Goal: Information Seeking & Learning: Check status

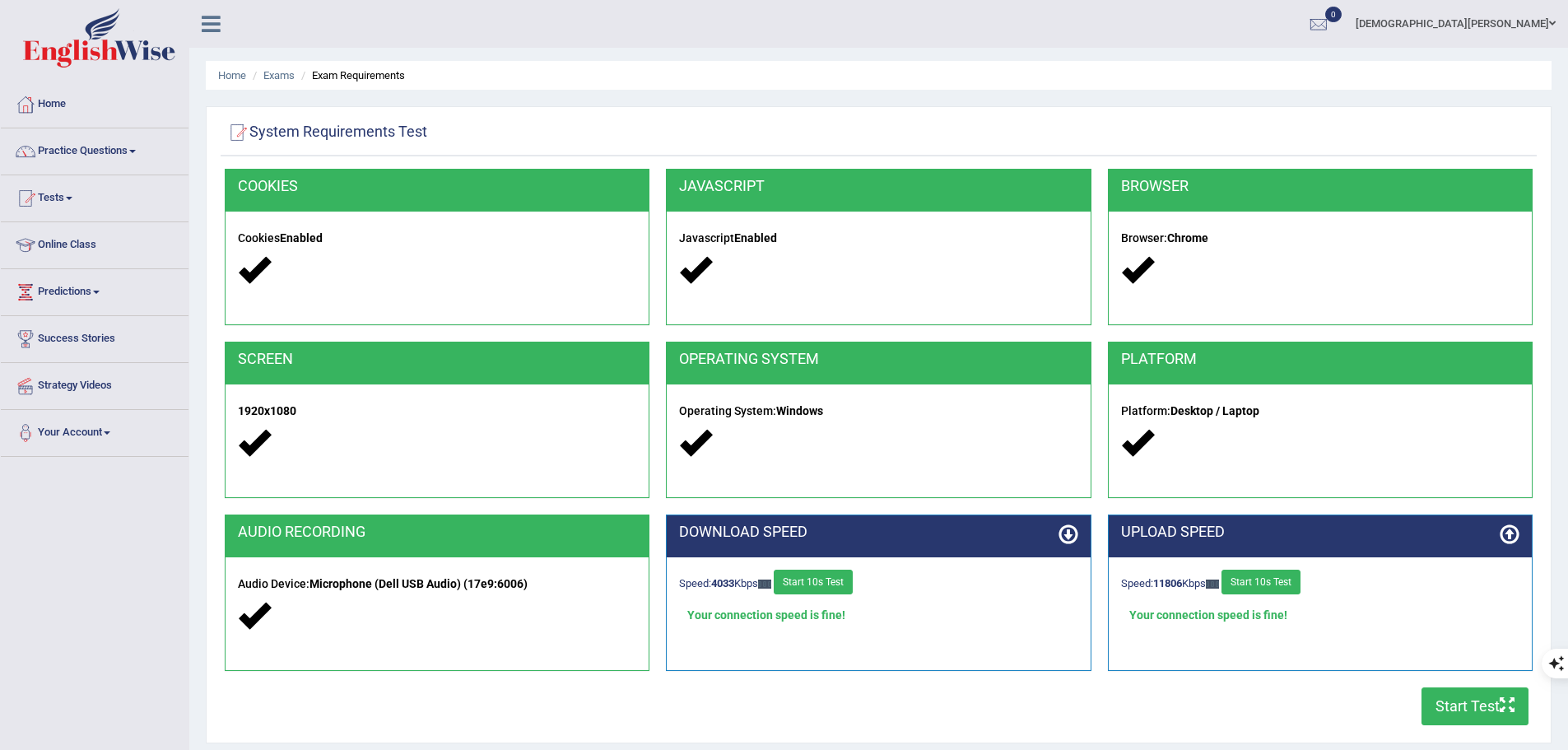
click at [846, 102] on div "Home Exams Exam Requirements System Requirements Test COOKIES Cookies Enabled J…" at bounding box center [879, 412] width 1379 height 824
click at [274, 75] on link "Exams" at bounding box center [279, 75] width 32 height 13
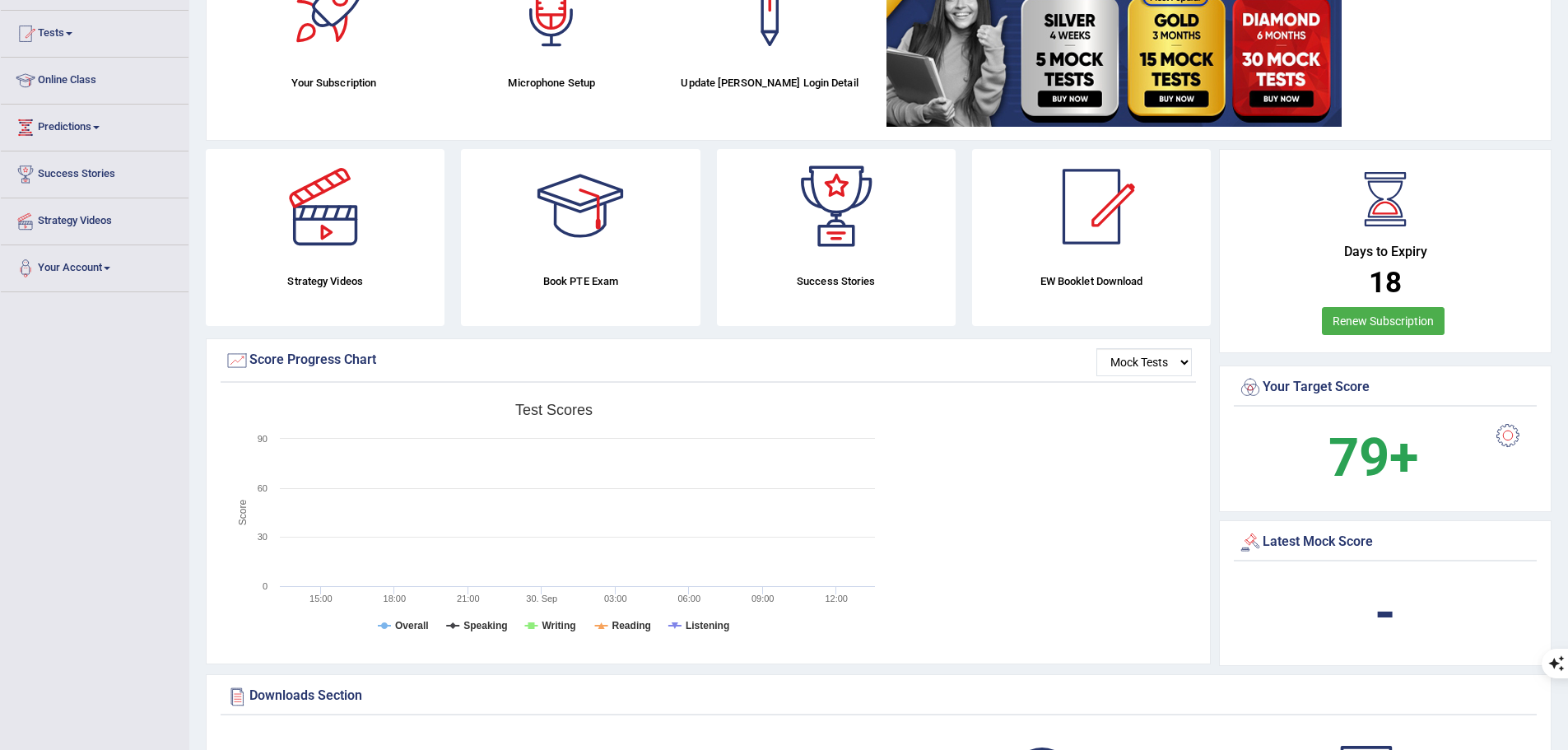
click at [1510, 440] on div at bounding box center [1507, 435] width 33 height 33
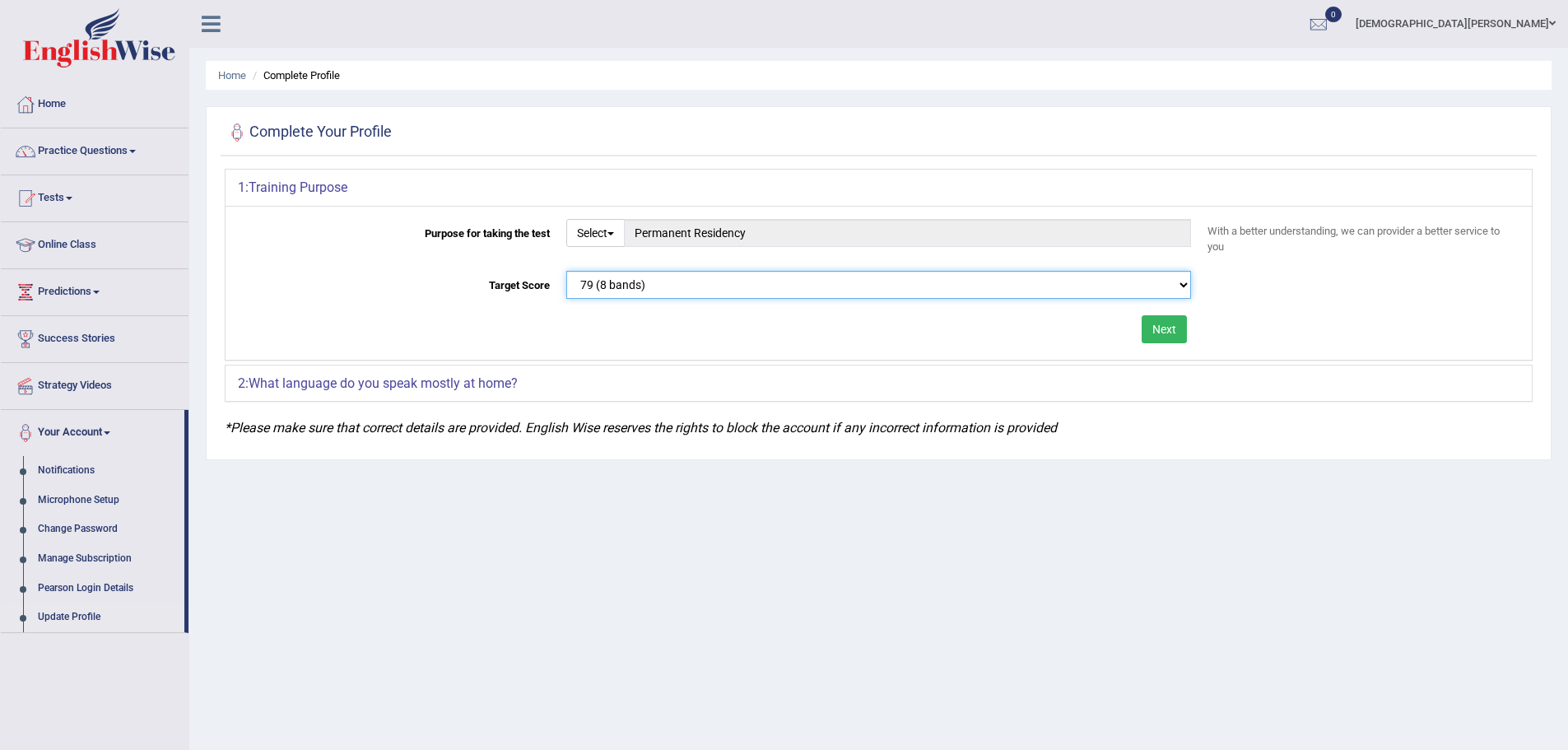
click at [712, 288] on select "Please select the correct value 50 (6 bands) 58 (6.5 bands) 65 (7 bands) 79 (8 …" at bounding box center [879, 285] width 624 height 28
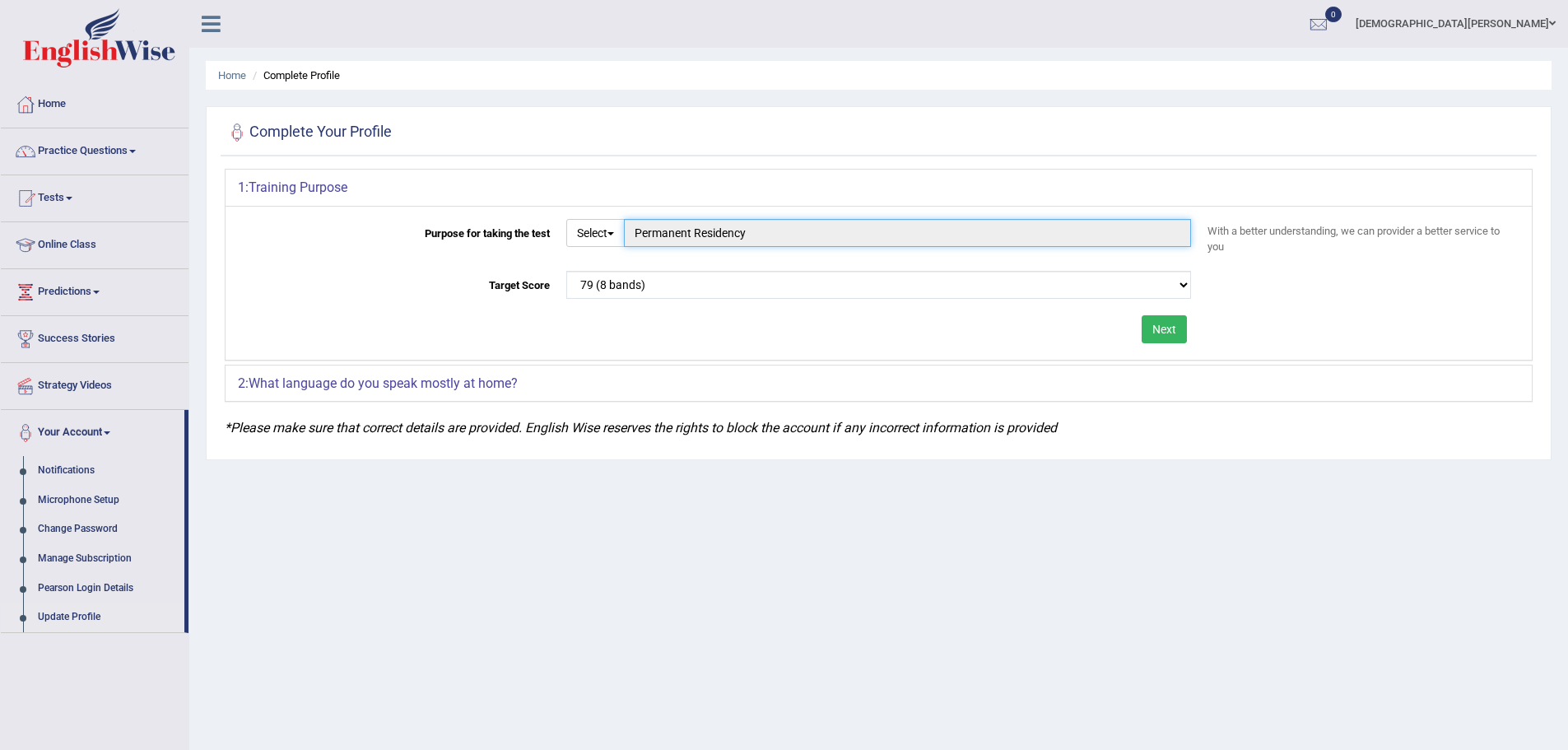
click at [744, 233] on input "Permanent Residency" at bounding box center [907, 233] width 567 height 28
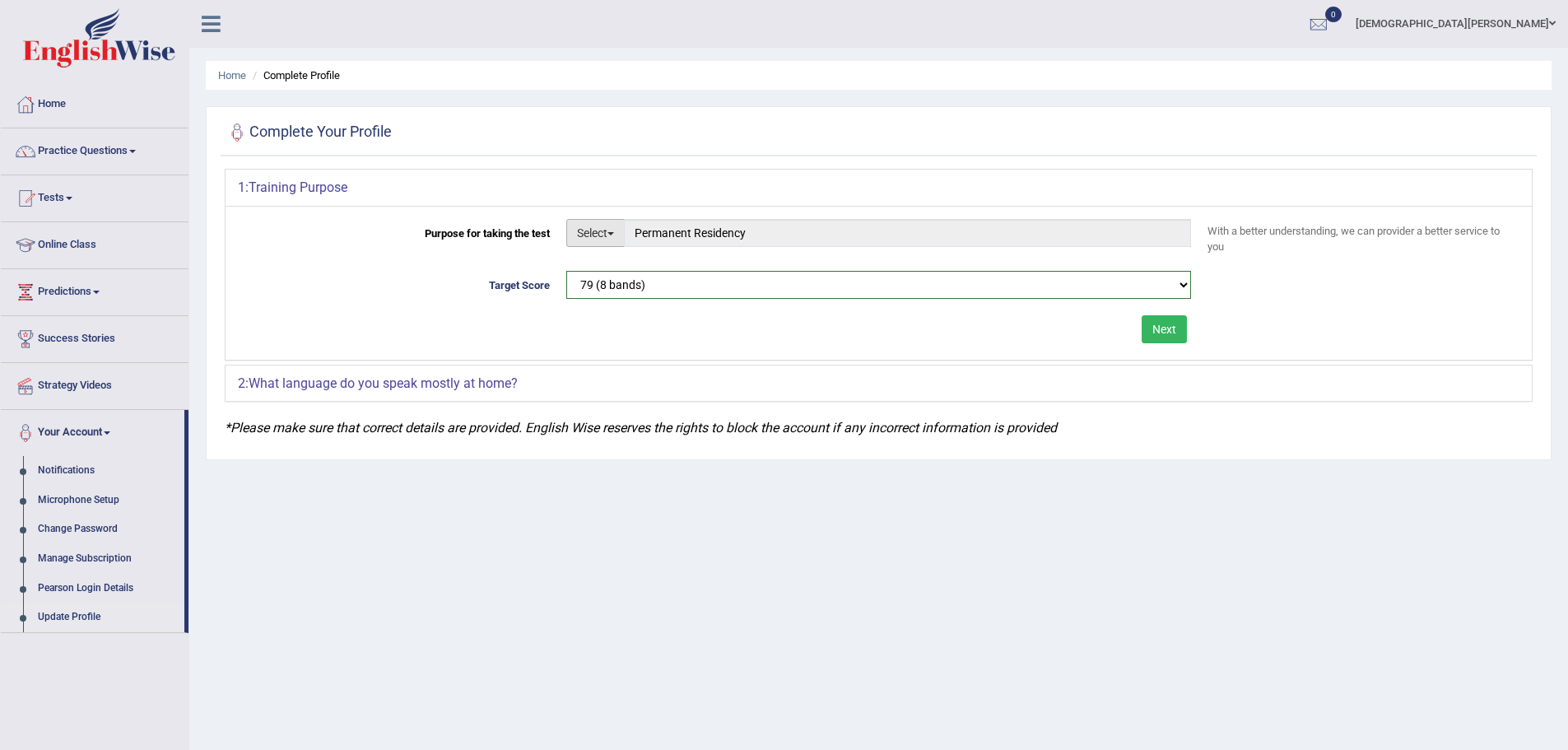
click at [573, 231] on button "Select" at bounding box center [595, 233] width 58 height 28
drag, startPoint x: 1325, startPoint y: 345, endPoint x: 1324, endPoint y: 336, distance: 9.1
click at [1325, 345] on div "Purpose for taking the test Select Student Visa Permanent Residency Nursing Oth…" at bounding box center [879, 283] width 1306 height 154
click at [410, 381] on b "What language do you speak mostly at home?" at bounding box center [382, 383] width 269 height 16
click at [812, 380] on div "2: What language do you speak mostly at home?" at bounding box center [879, 383] width 1306 height 36
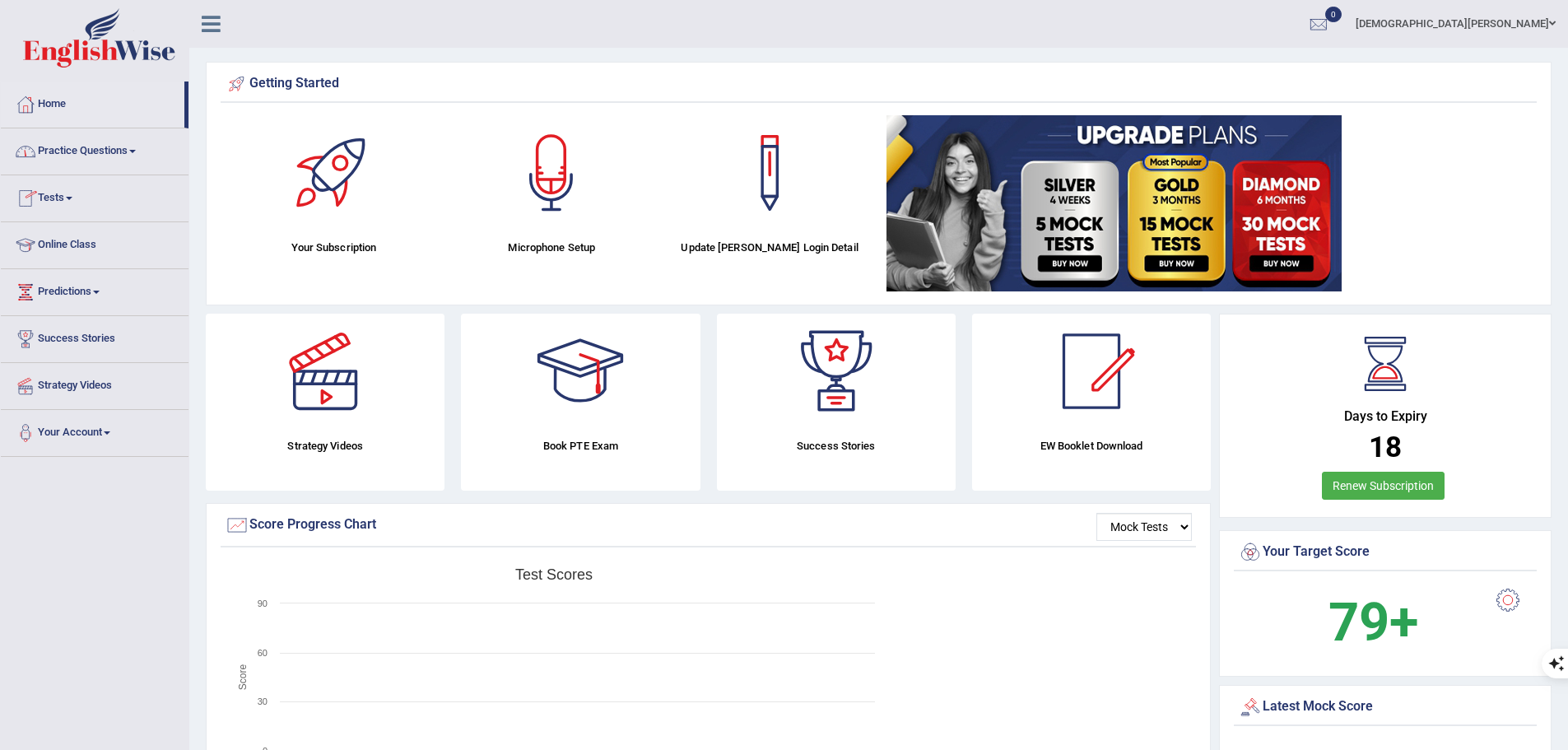
click at [82, 145] on link "Practice Questions" at bounding box center [95, 149] width 188 height 41
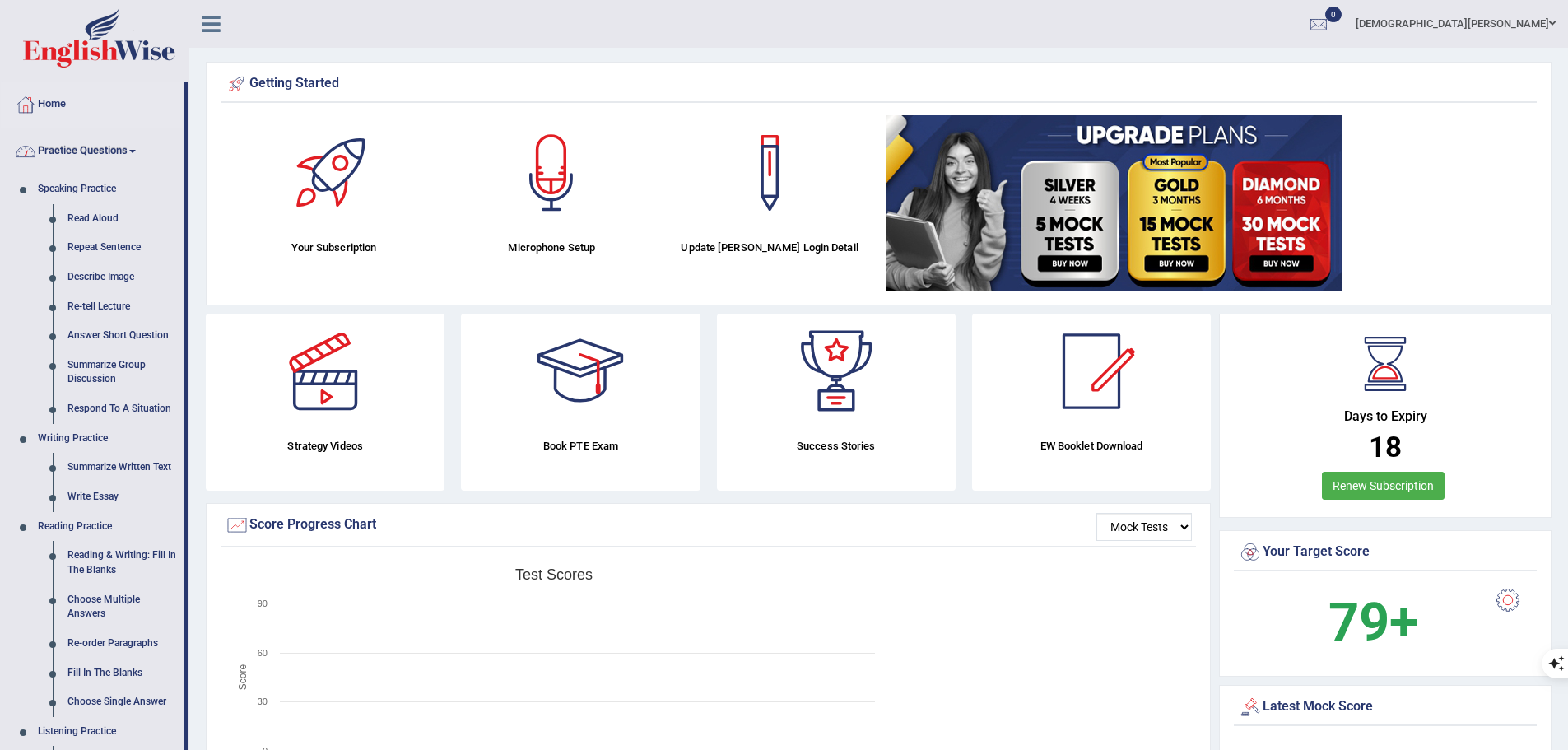
click at [119, 141] on link "Practice Questions" at bounding box center [93, 149] width 183 height 41
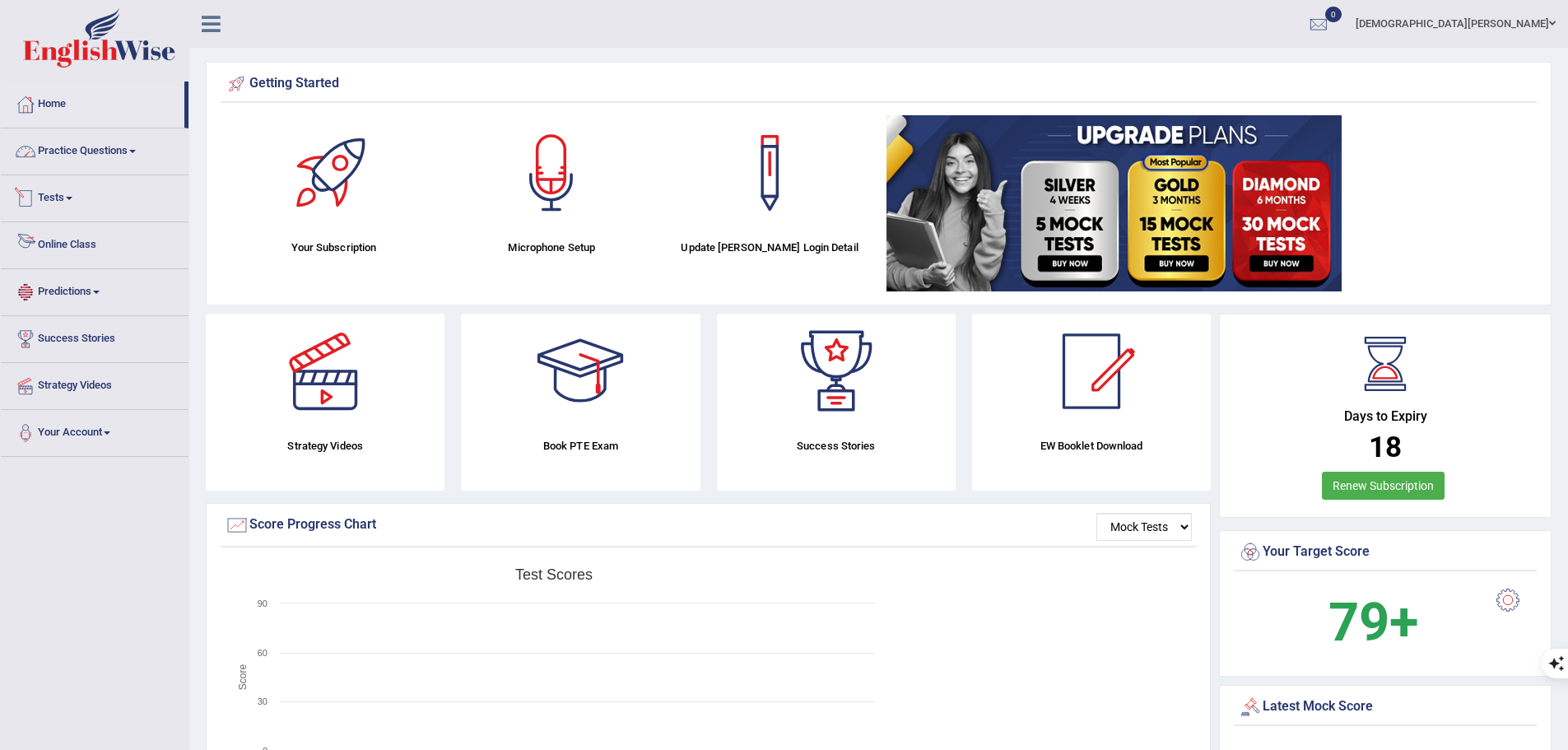
click at [64, 189] on link "Tests" at bounding box center [95, 196] width 188 height 41
click at [53, 297] on link "History" at bounding box center [107, 295] width 154 height 30
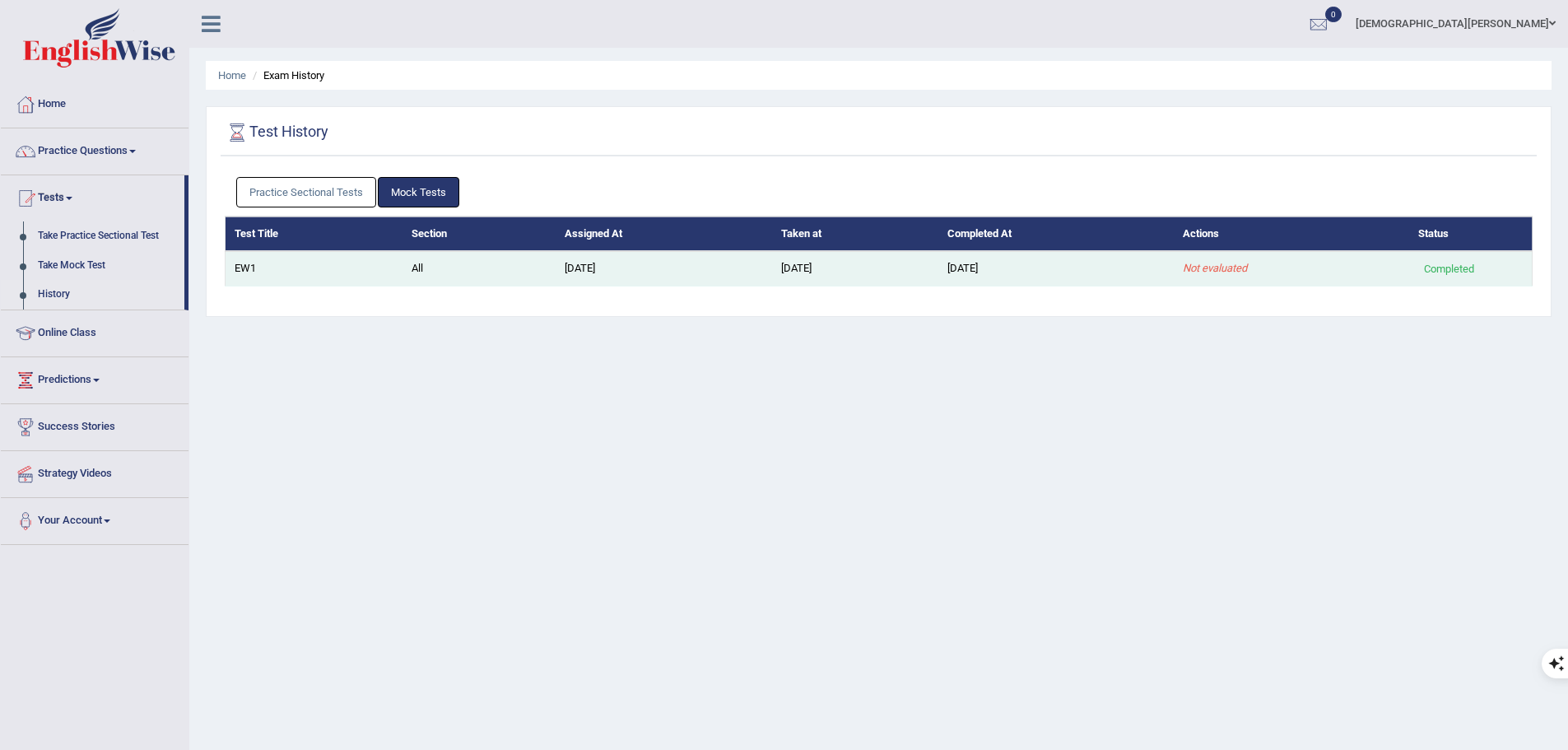
click at [1174, 263] on td "[DATE]" at bounding box center [1056, 268] width 235 height 34
click at [1274, 262] on td "Not evaluated" at bounding box center [1291, 268] width 235 height 34
click at [1174, 269] on td "[DATE]" at bounding box center [1056, 268] width 235 height 34
click at [1442, 270] on div "Completed" at bounding box center [1450, 269] width 63 height 18
click at [408, 265] on td "All" at bounding box center [479, 268] width 153 height 34
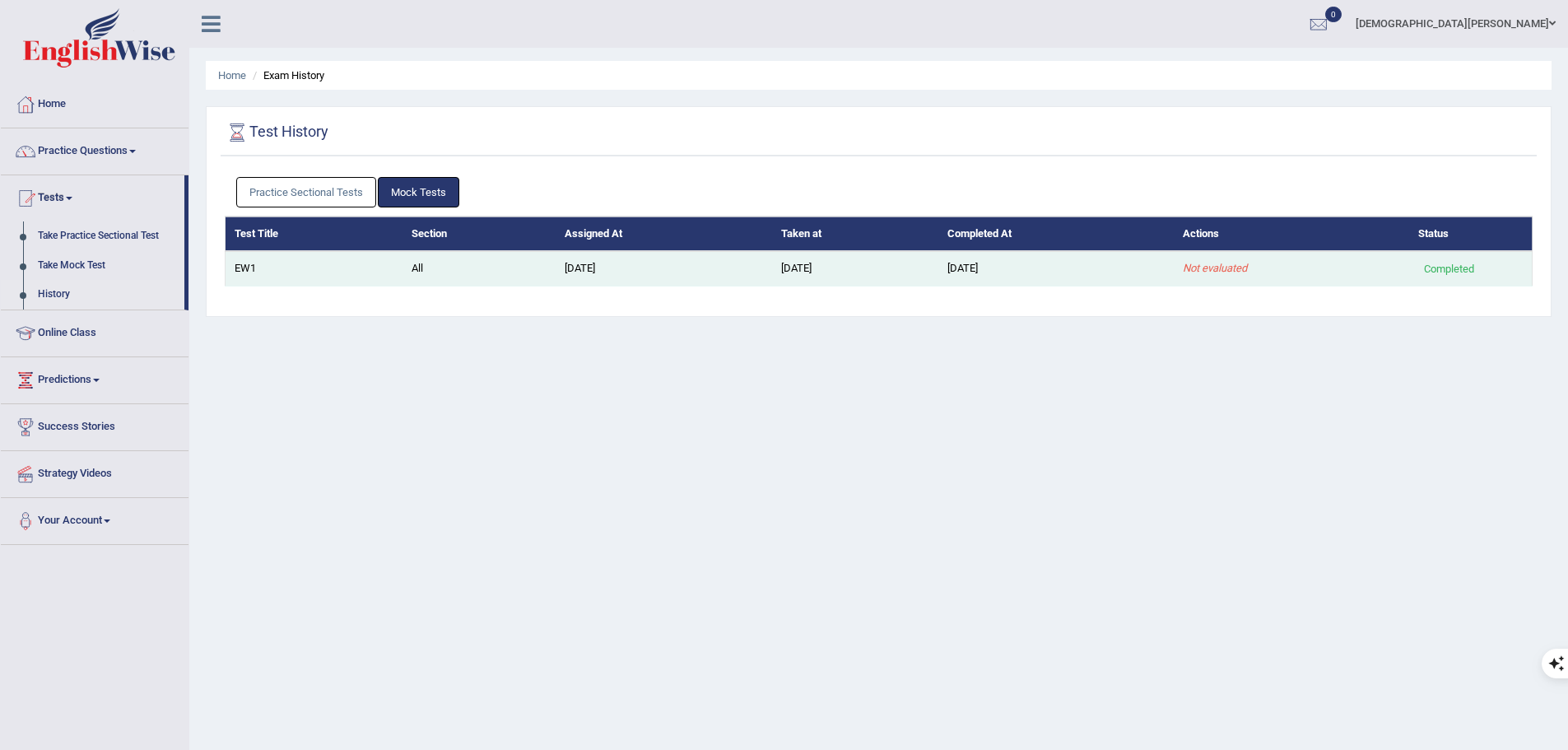
click at [239, 263] on td "EW1" at bounding box center [314, 268] width 177 height 34
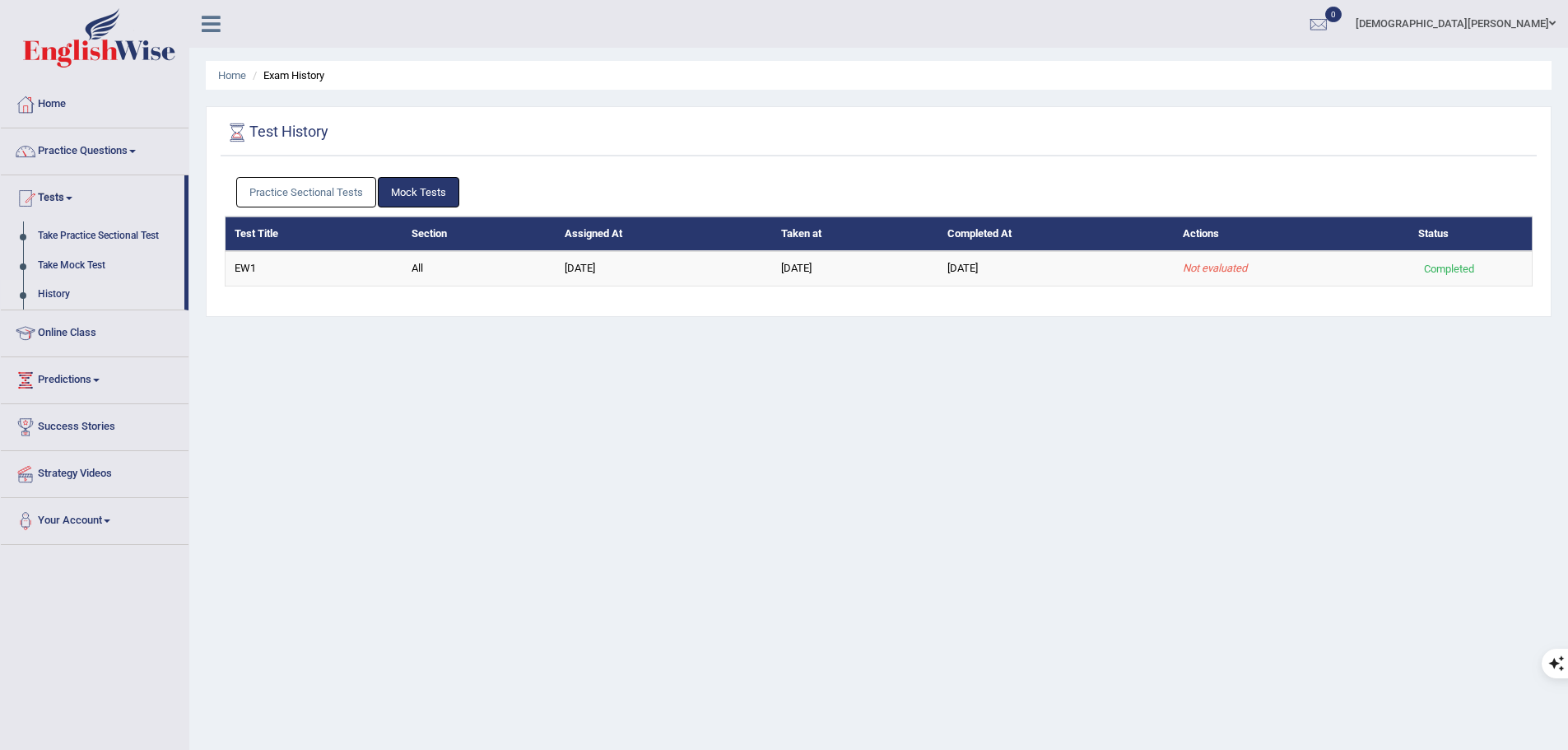
click at [258, 238] on th "Test Title" at bounding box center [314, 234] width 177 height 34
click at [391, 236] on th "Test Title" at bounding box center [314, 234] width 177 height 34
click at [425, 183] on link "Mock Tests" at bounding box center [419, 192] width 82 height 31
drag, startPoint x: 425, startPoint y: 193, endPoint x: 411, endPoint y: 195, distance: 14.1
click at [425, 193] on link "Mock Tests" at bounding box center [419, 192] width 82 height 31
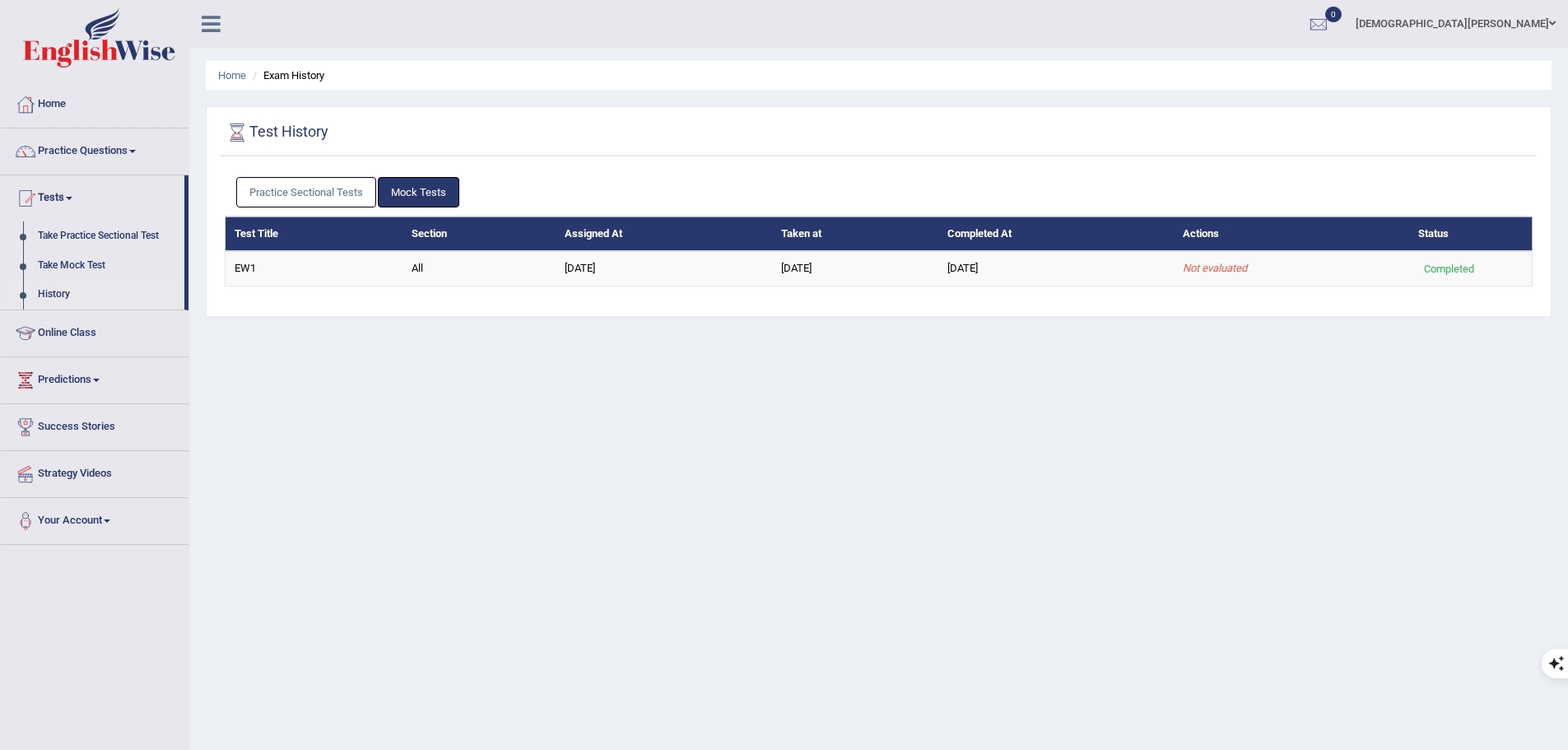
click at [340, 193] on link "Practice Sectional Tests" at bounding box center [306, 192] width 140 height 31
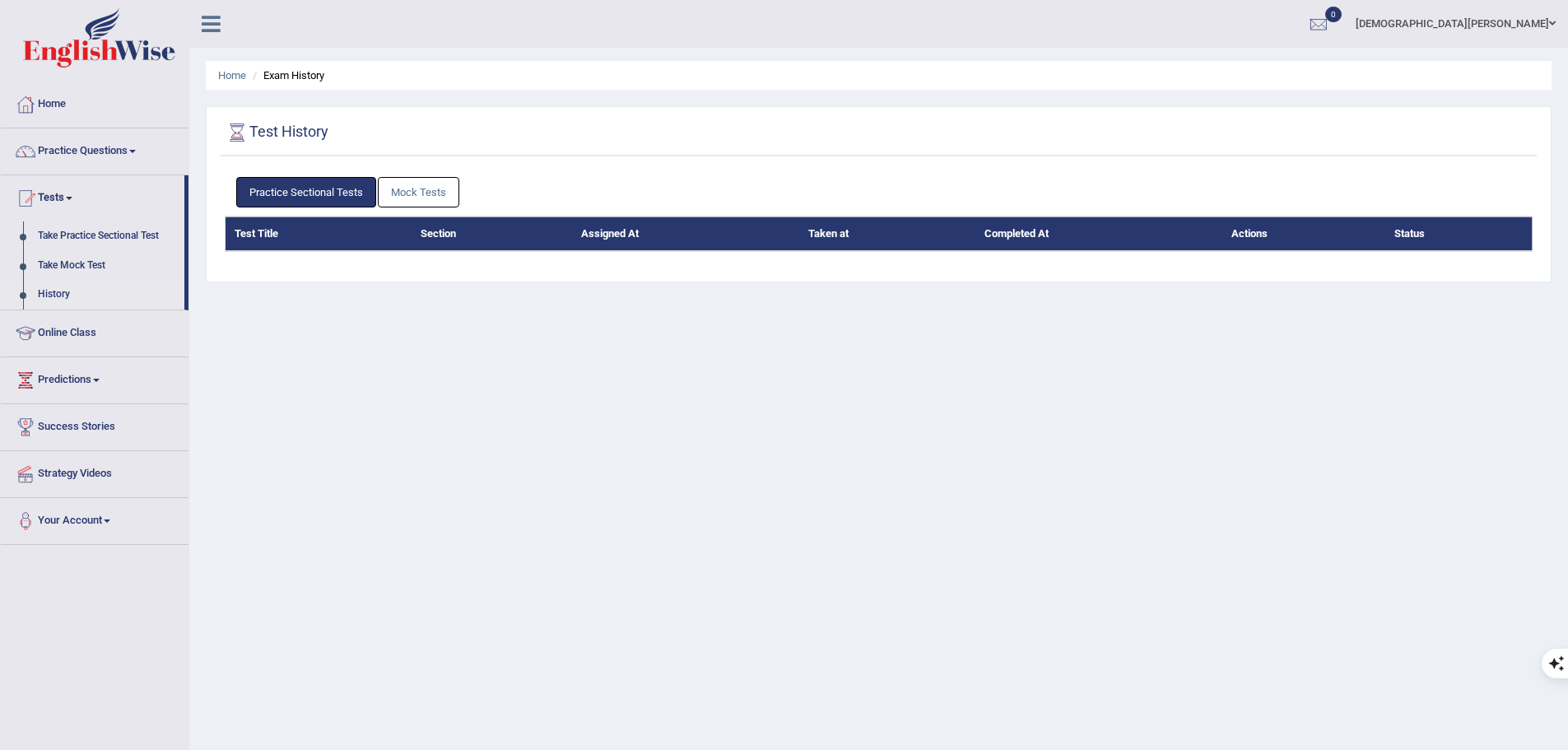
click at [316, 189] on link "Practice Sectional Tests" at bounding box center [306, 192] width 140 height 31
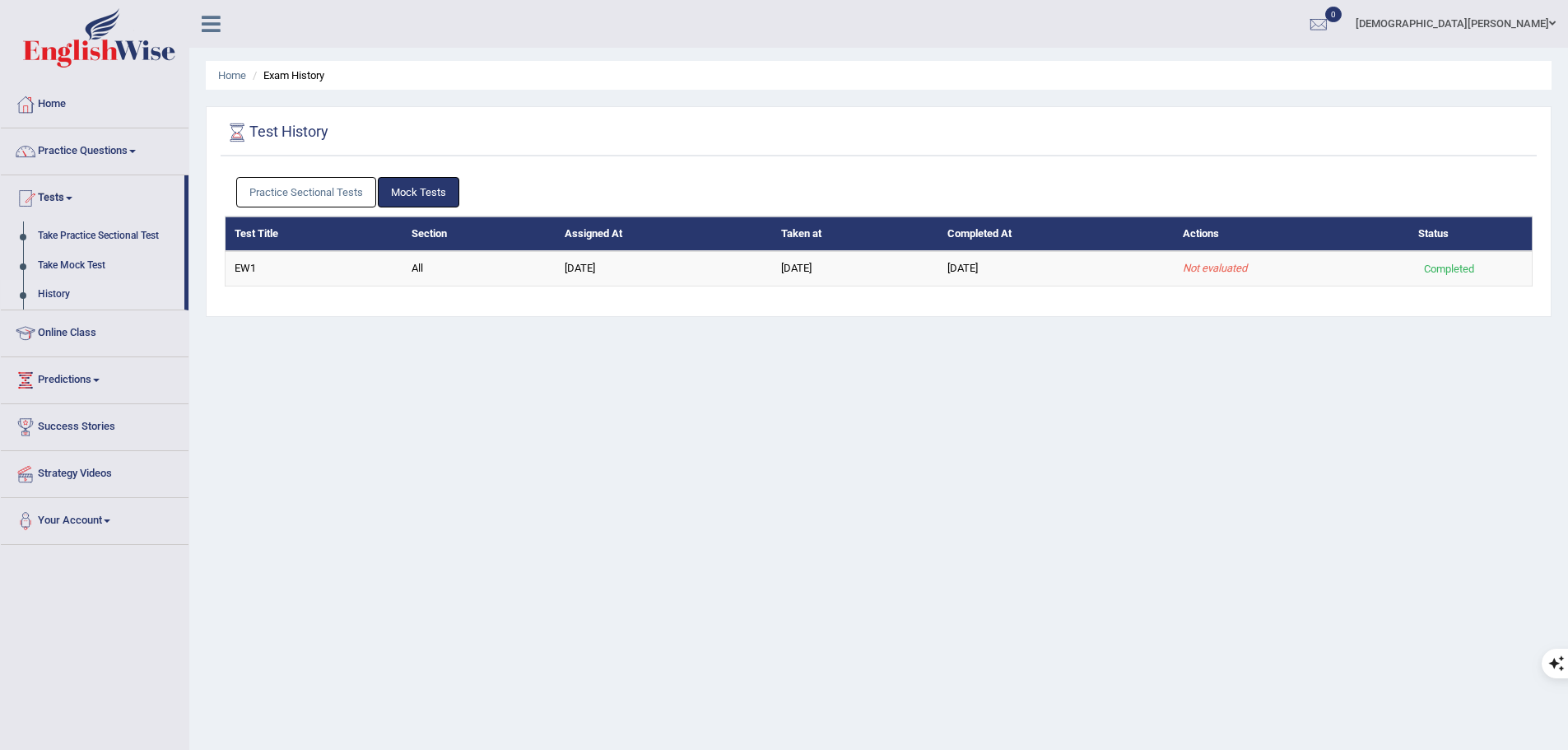
click at [425, 450] on div "Home Exam History Test History Practice Sectional Tests Mock Tests Test Title S…" at bounding box center [879, 412] width 1379 height 824
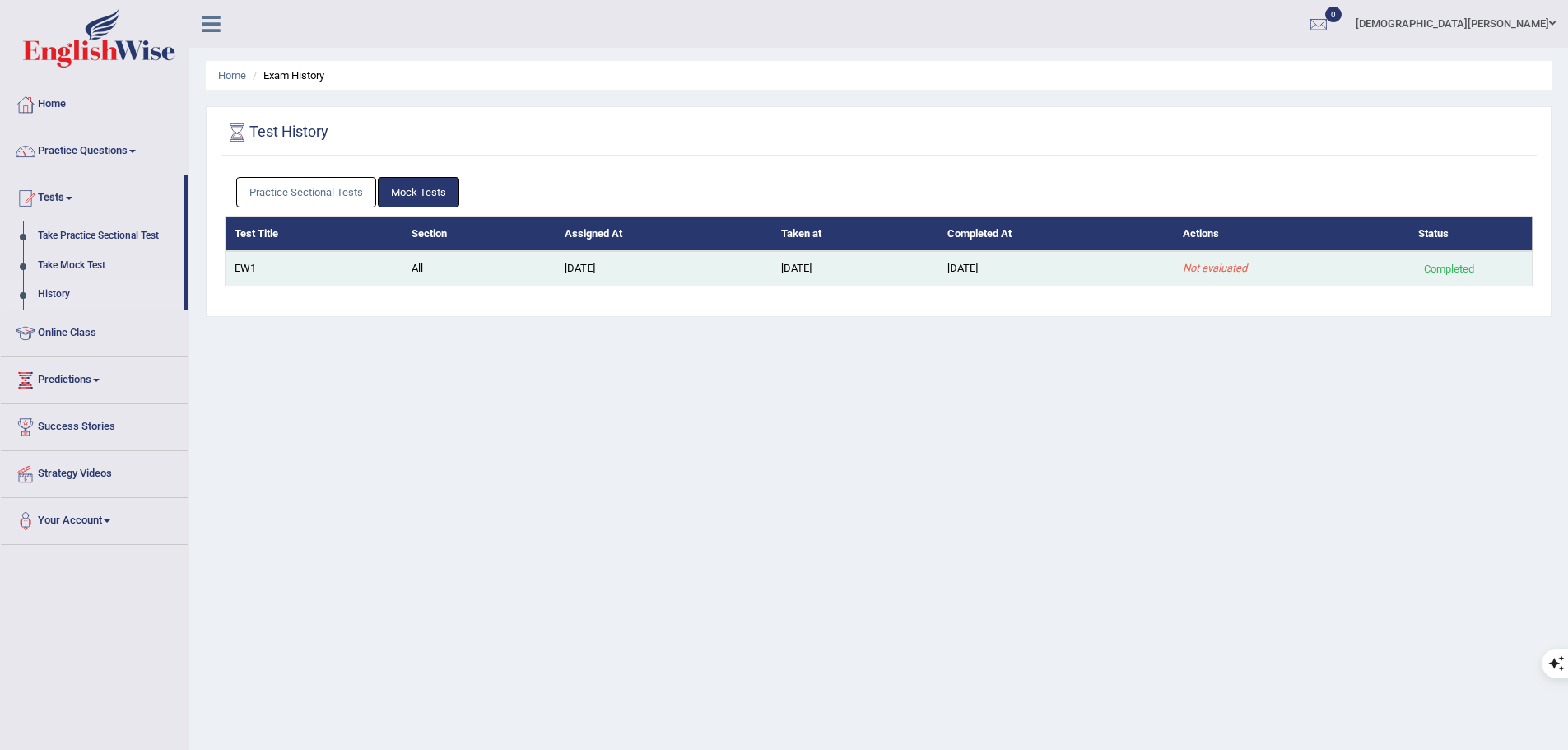
drag, startPoint x: 1444, startPoint y: 261, endPoint x: 1381, endPoint y: 261, distance: 63.0
click at [1444, 262] on div "Completed" at bounding box center [1450, 269] width 63 height 18
drag, startPoint x: 1214, startPoint y: 267, endPoint x: 1039, endPoint y: 271, distance: 175.0
click at [1211, 267] on em "Not evaluated" at bounding box center [1214, 268] width 64 height 13
click at [1002, 268] on td "[DATE]" at bounding box center [1056, 268] width 235 height 34
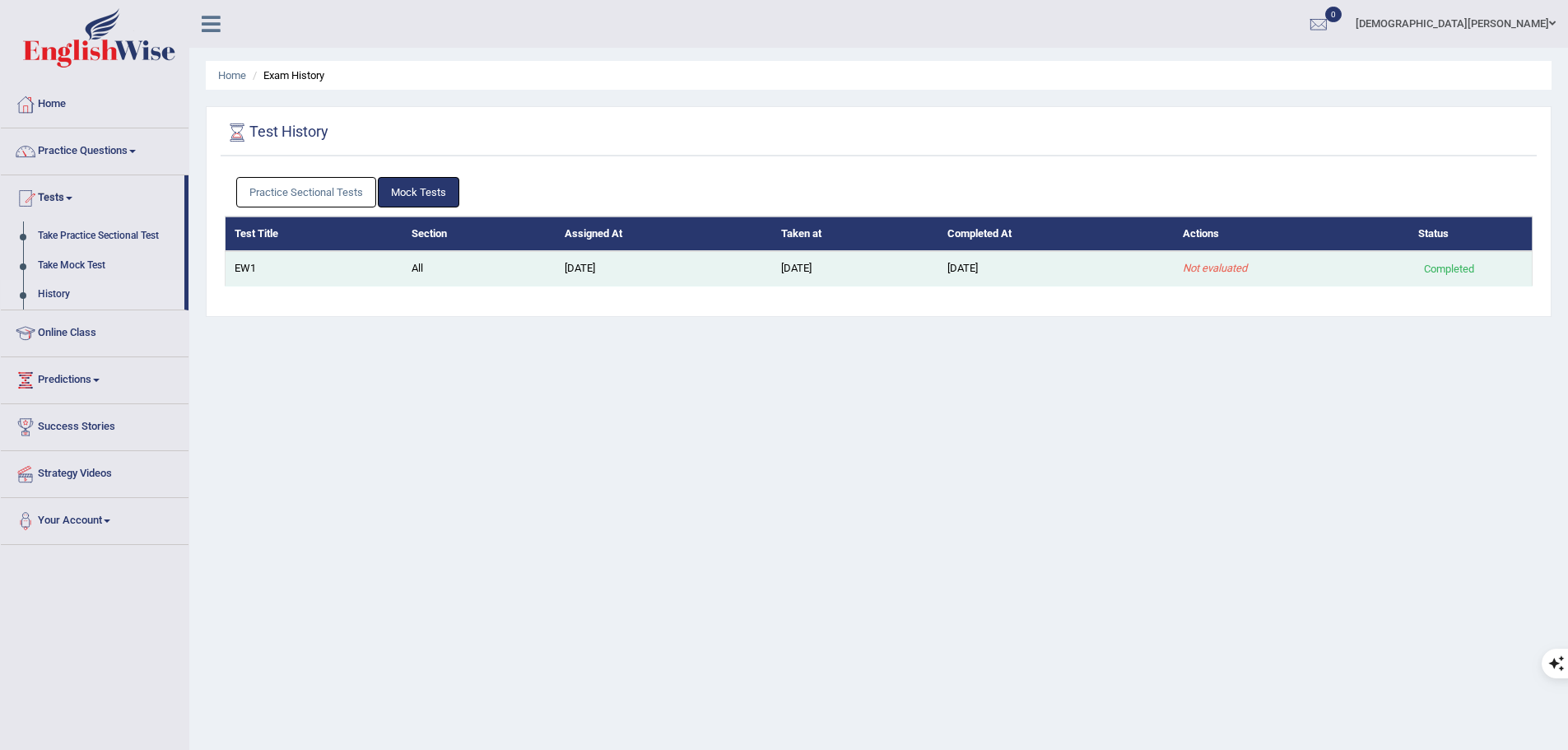
drag, startPoint x: 774, startPoint y: 263, endPoint x: 651, endPoint y: 259, distance: 123.1
click at [774, 263] on td "[DATE]" at bounding box center [856, 268] width 167 height 34
drag, startPoint x: 573, startPoint y: 269, endPoint x: 448, endPoint y: 268, distance: 125.0
click at [569, 269] on td "[DATE]" at bounding box center [664, 268] width 217 height 34
click at [404, 266] on td "All" at bounding box center [479, 268] width 153 height 34
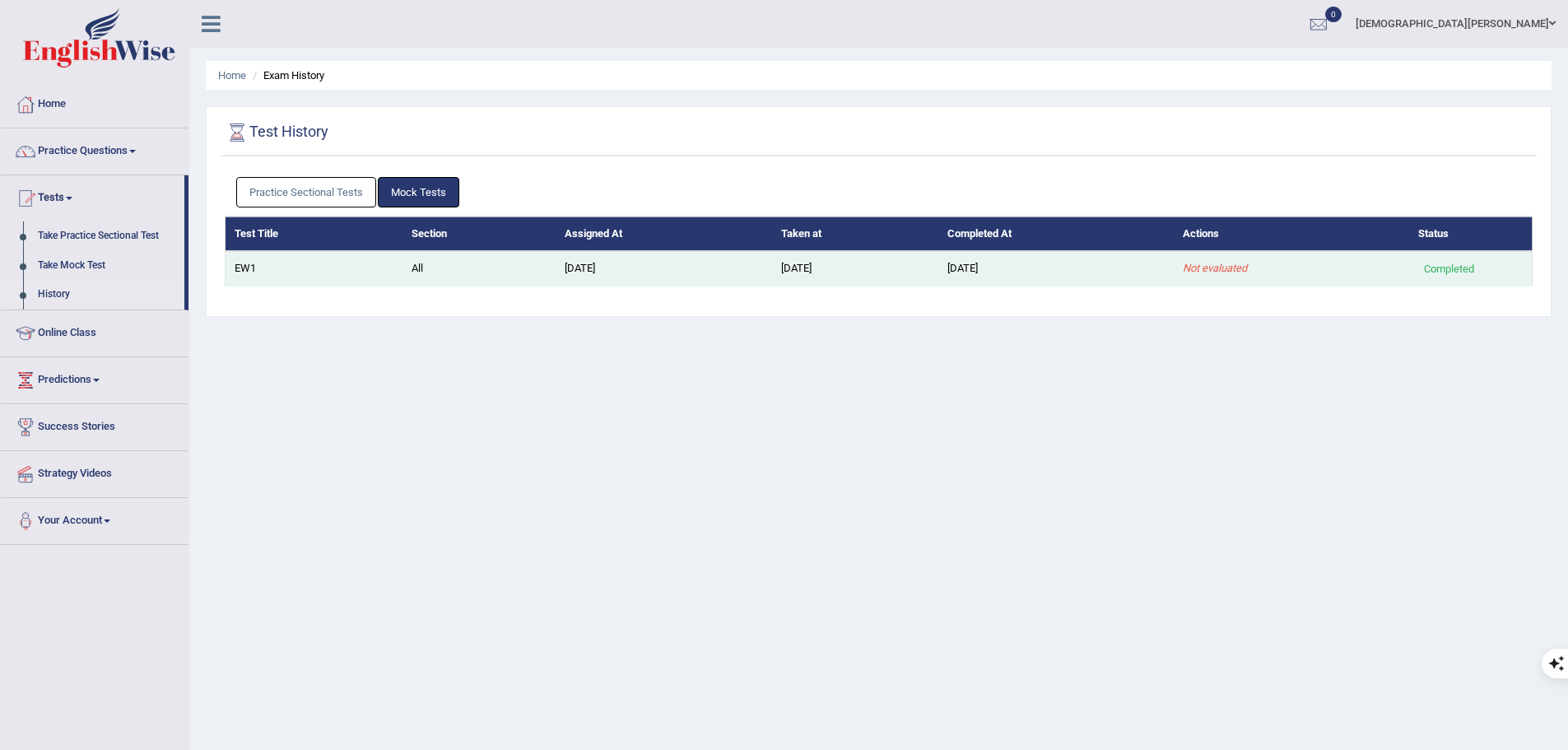
click at [245, 259] on td "EW1" at bounding box center [314, 268] width 177 height 34
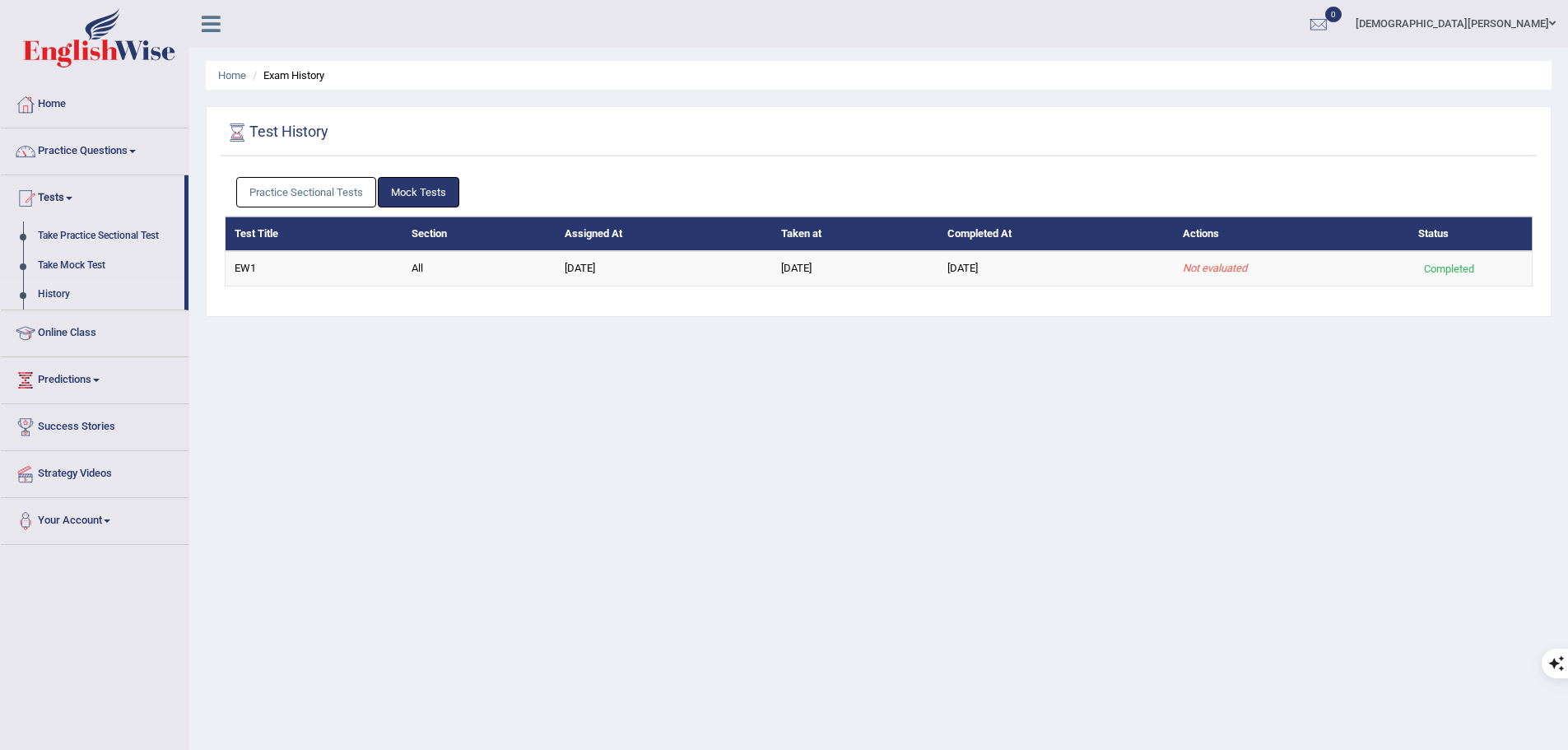
click at [352, 358] on div "Home Exam History Test History Practice Sectional Tests Mock Tests Test Title S…" at bounding box center [879, 412] width 1379 height 824
click at [72, 382] on link "Predictions" at bounding box center [95, 378] width 188 height 41
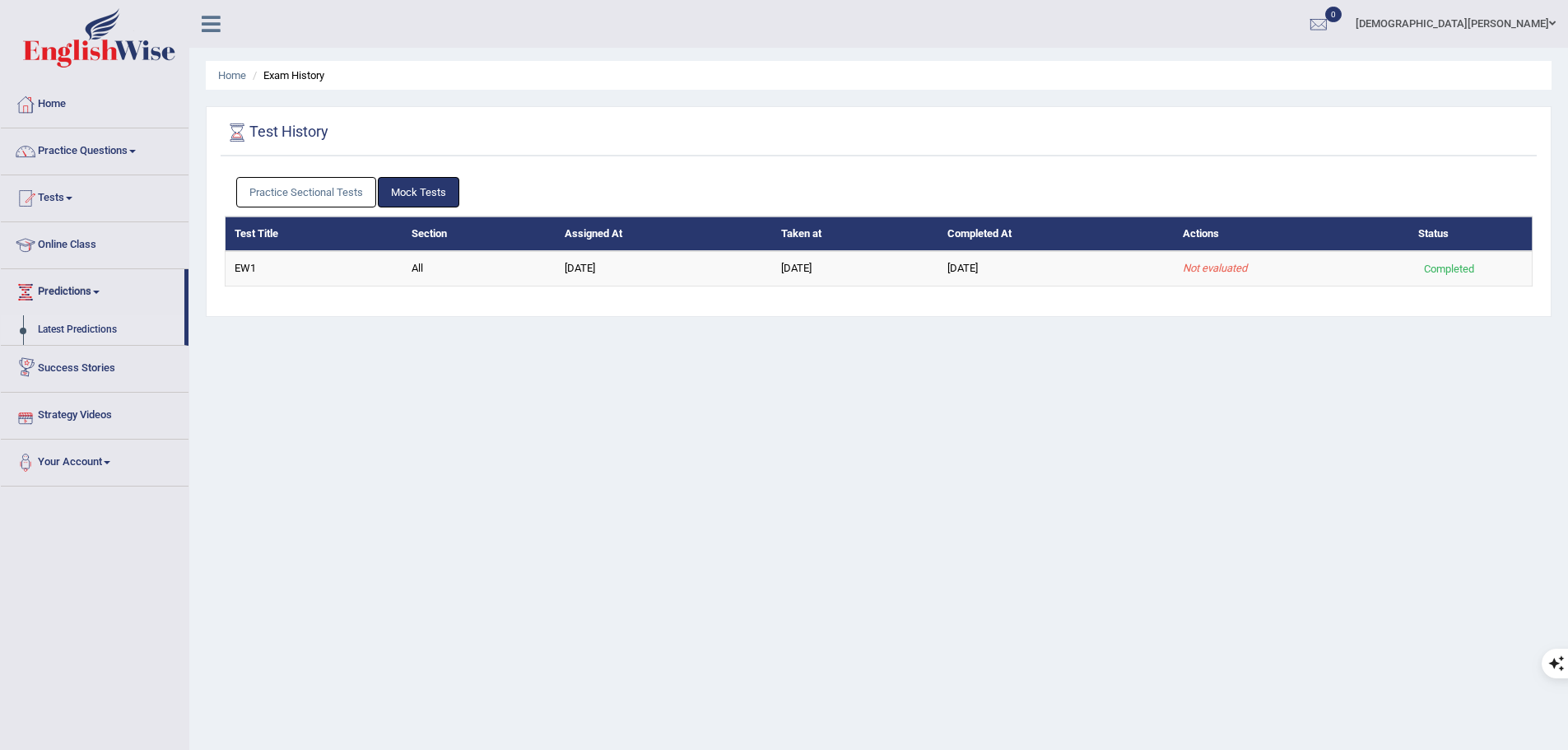
click at [90, 333] on link "Latest Predictions" at bounding box center [107, 330] width 154 height 30
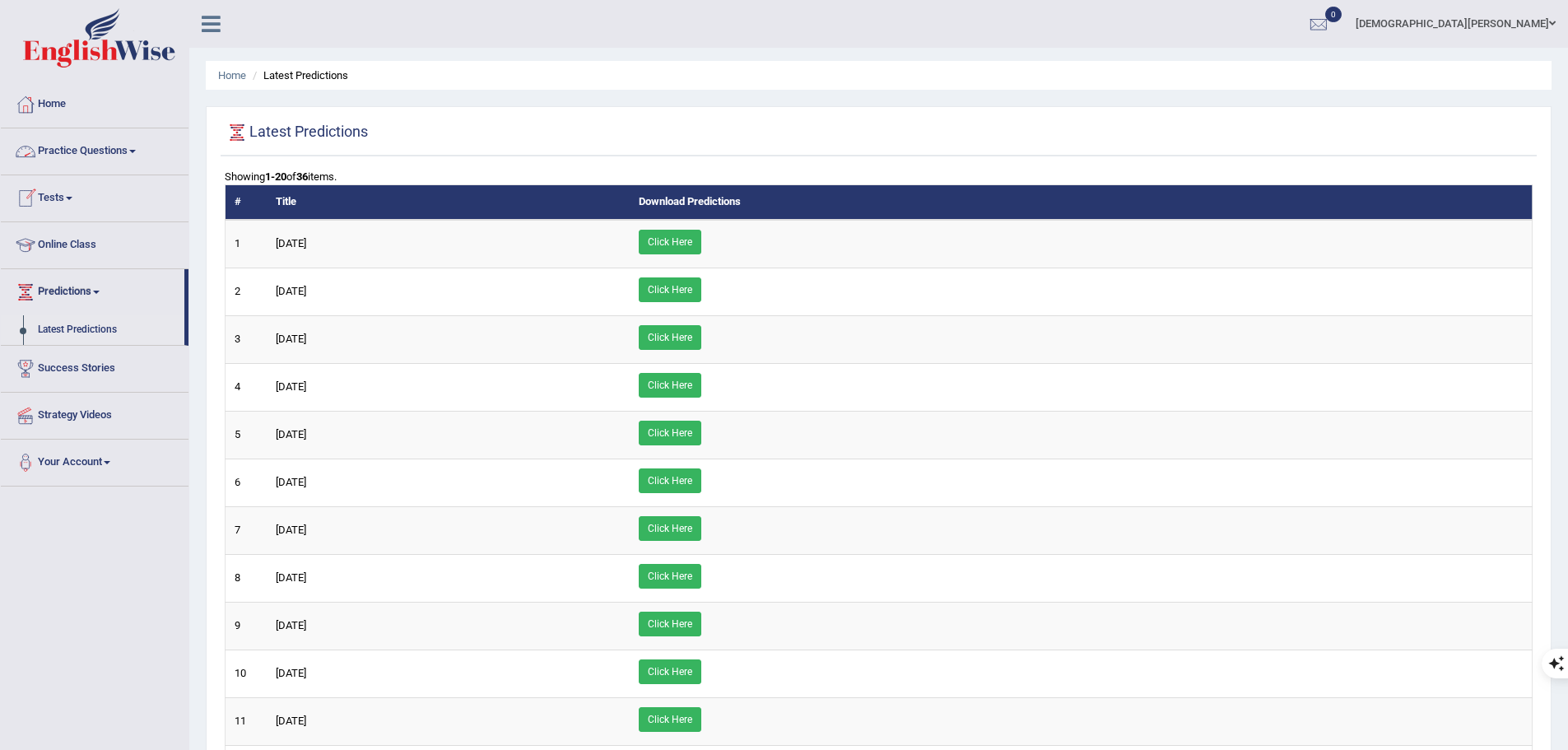
click at [134, 158] on link "Practice Questions" at bounding box center [95, 149] width 188 height 41
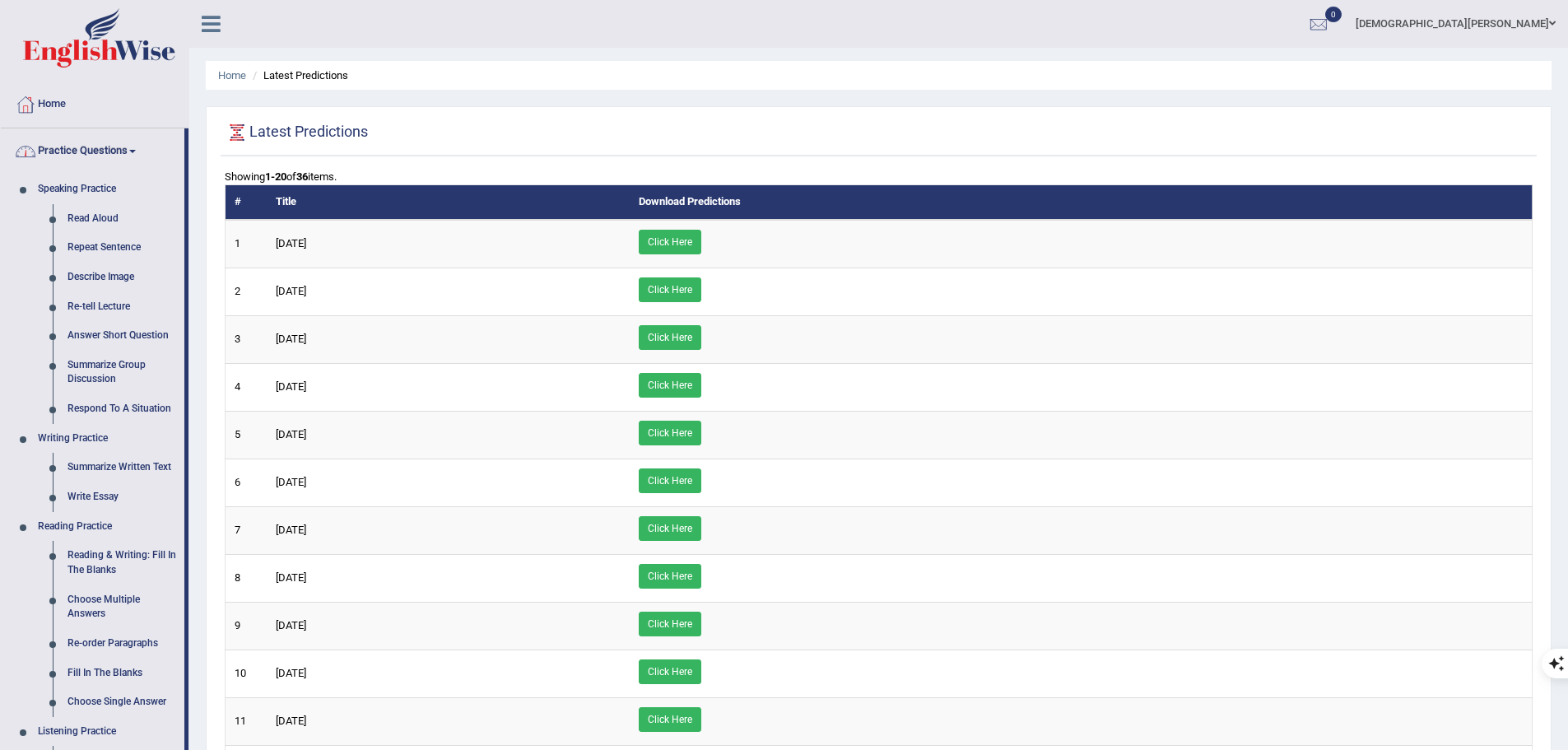
click at [139, 147] on link "Practice Questions" at bounding box center [93, 149] width 183 height 41
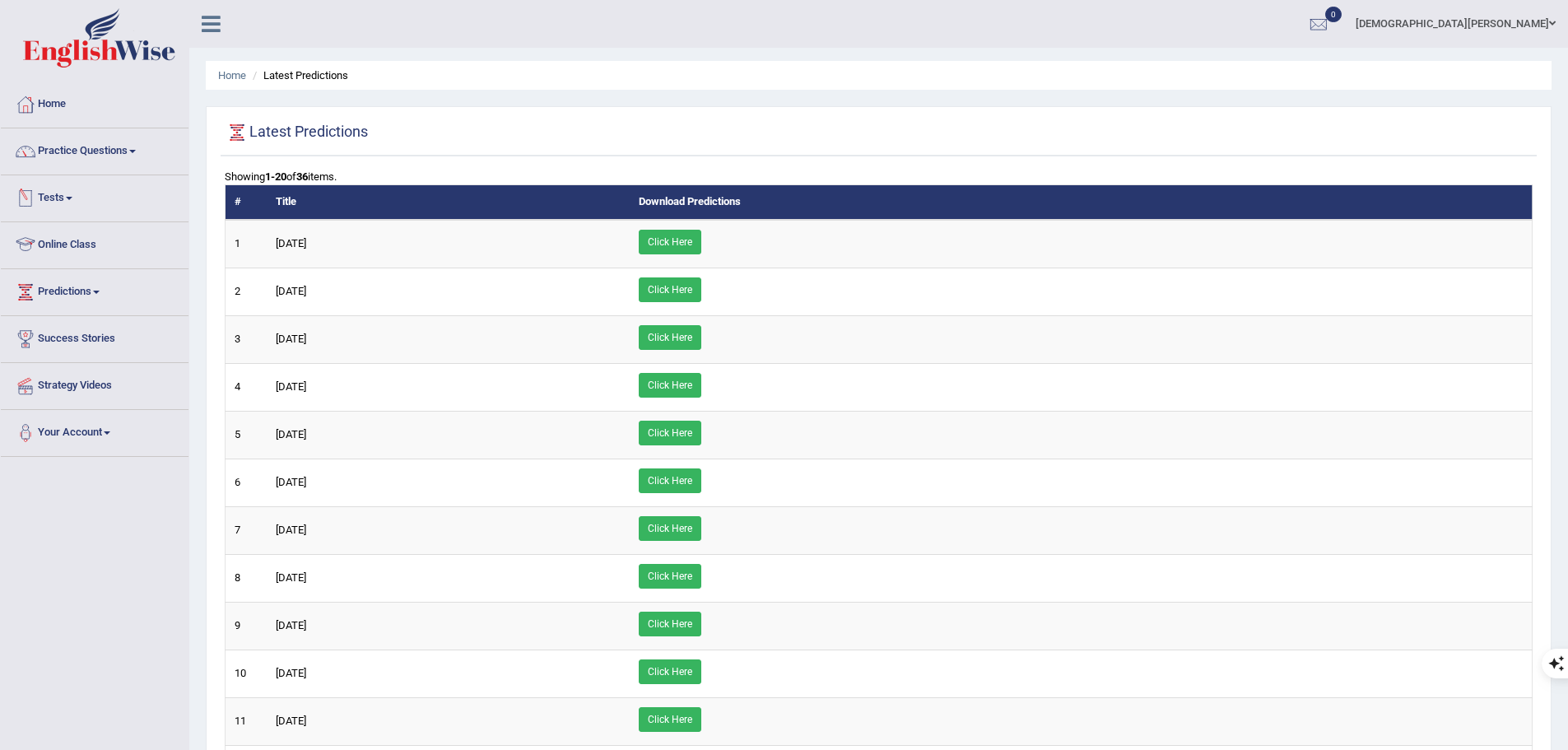
click at [71, 203] on link "Tests" at bounding box center [95, 196] width 188 height 41
click at [61, 268] on link "Take Mock Test" at bounding box center [107, 266] width 154 height 30
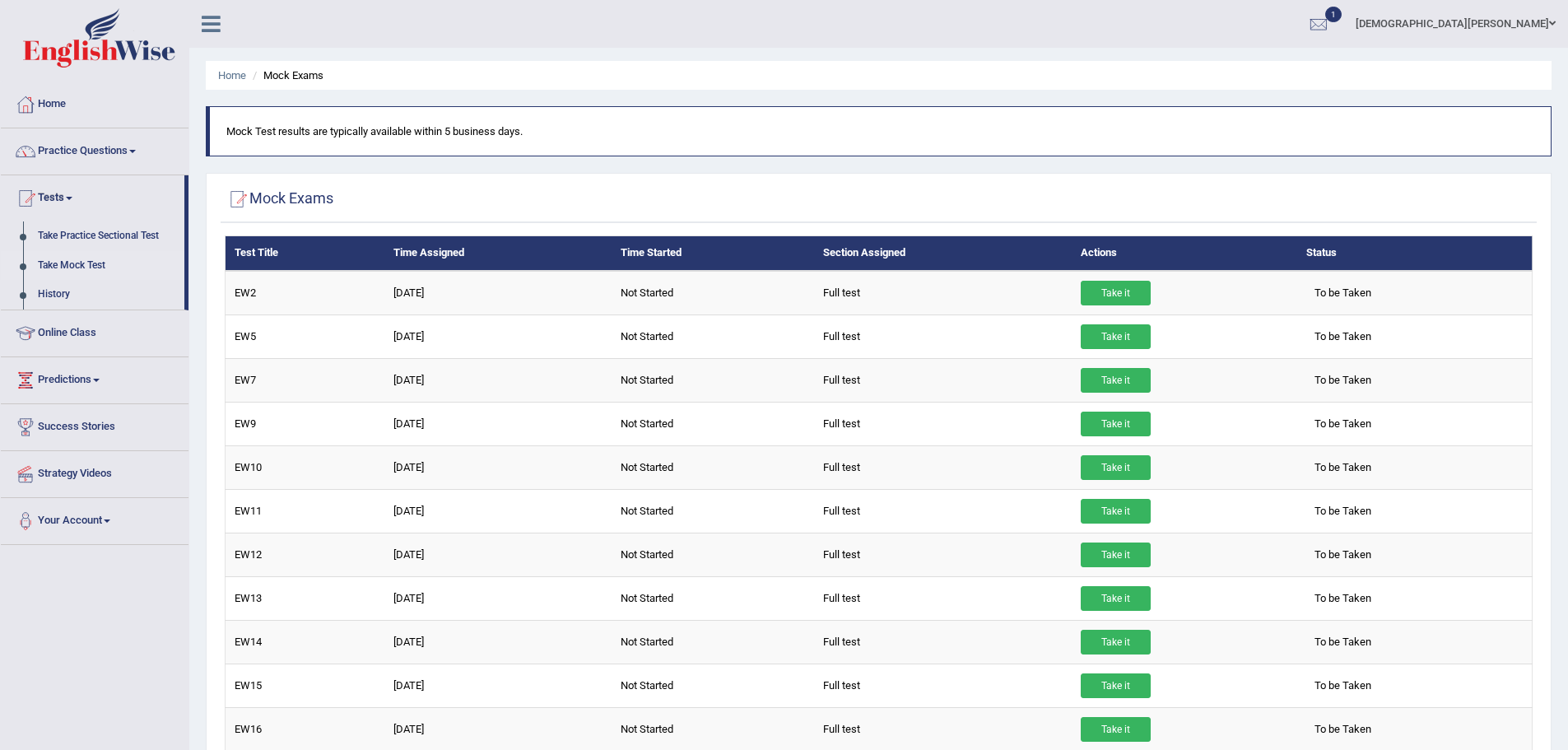
click at [72, 268] on link "Take Mock Test" at bounding box center [107, 266] width 154 height 30
click at [50, 285] on link "History" at bounding box center [107, 295] width 154 height 30
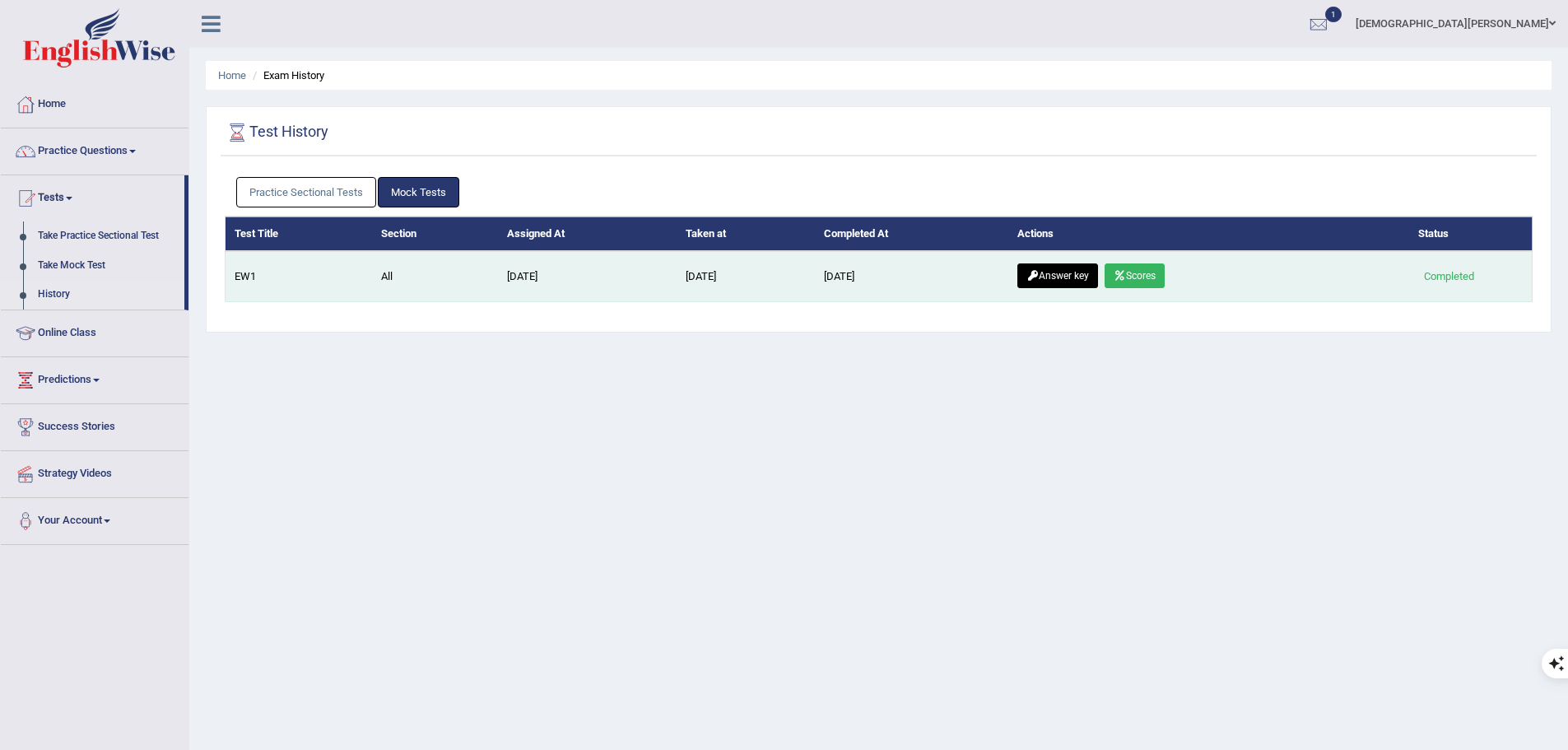
click at [1126, 275] on icon at bounding box center [1120, 276] width 13 height 10
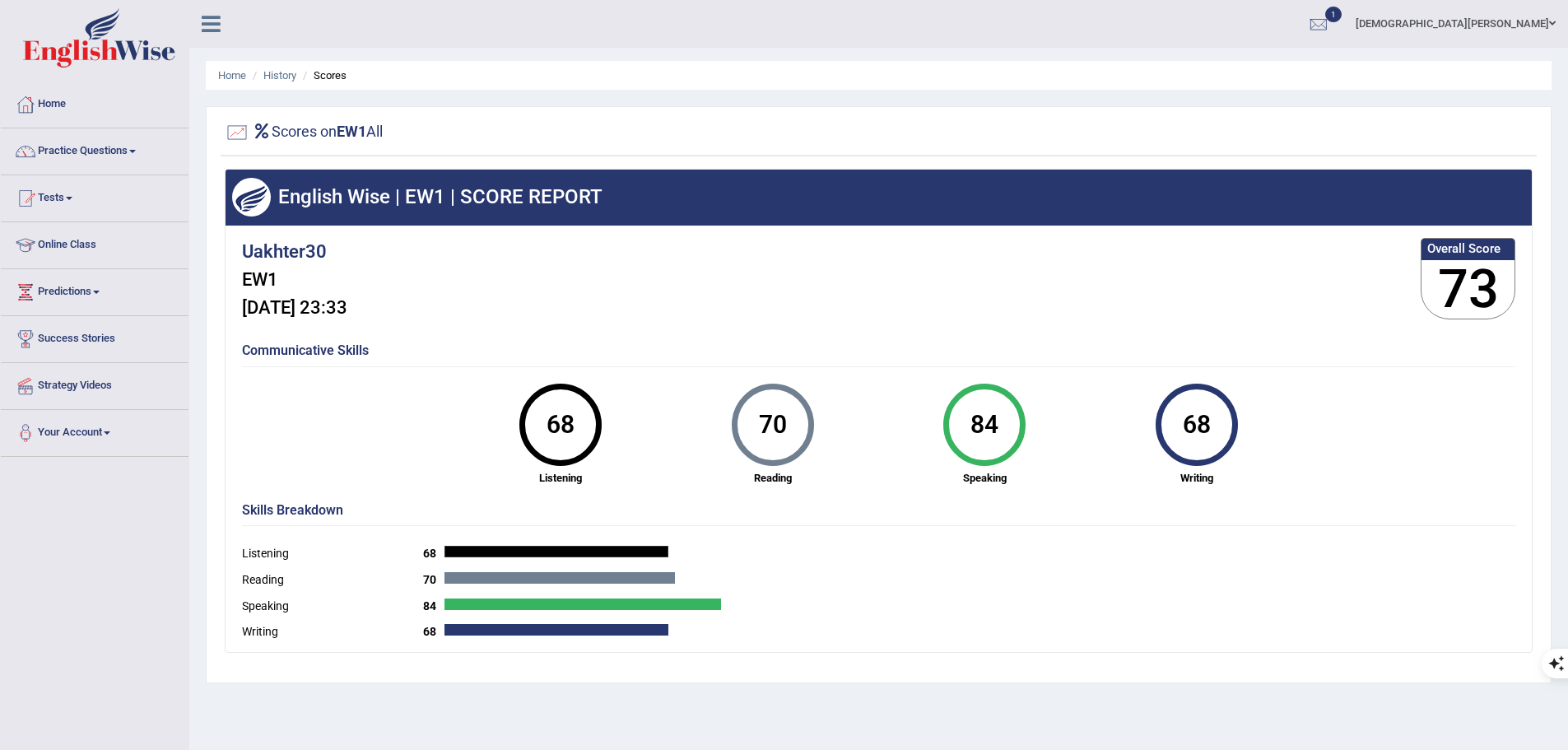
click at [459, 615] on div "Speaking 84" at bounding box center [879, 608] width 1274 height 27
click at [461, 631] on div at bounding box center [555, 630] width 224 height 12
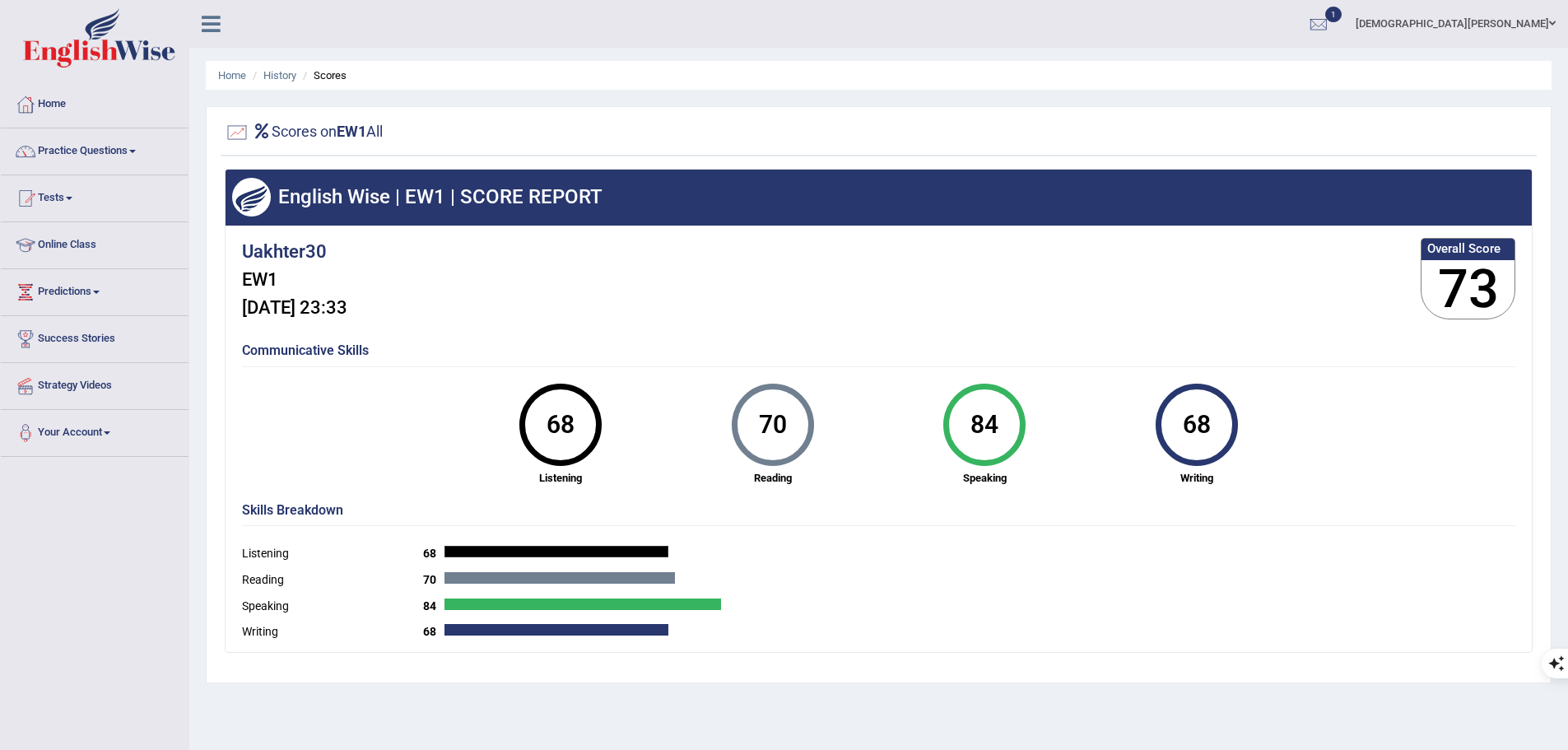
click at [332, 73] on li "Scores" at bounding box center [322, 76] width 47 height 16
click at [994, 407] on div "84" at bounding box center [984, 425] width 61 height 69
click at [1166, 417] on div "68" at bounding box center [1197, 425] width 61 height 69
click at [278, 76] on link "History" at bounding box center [279, 75] width 33 height 13
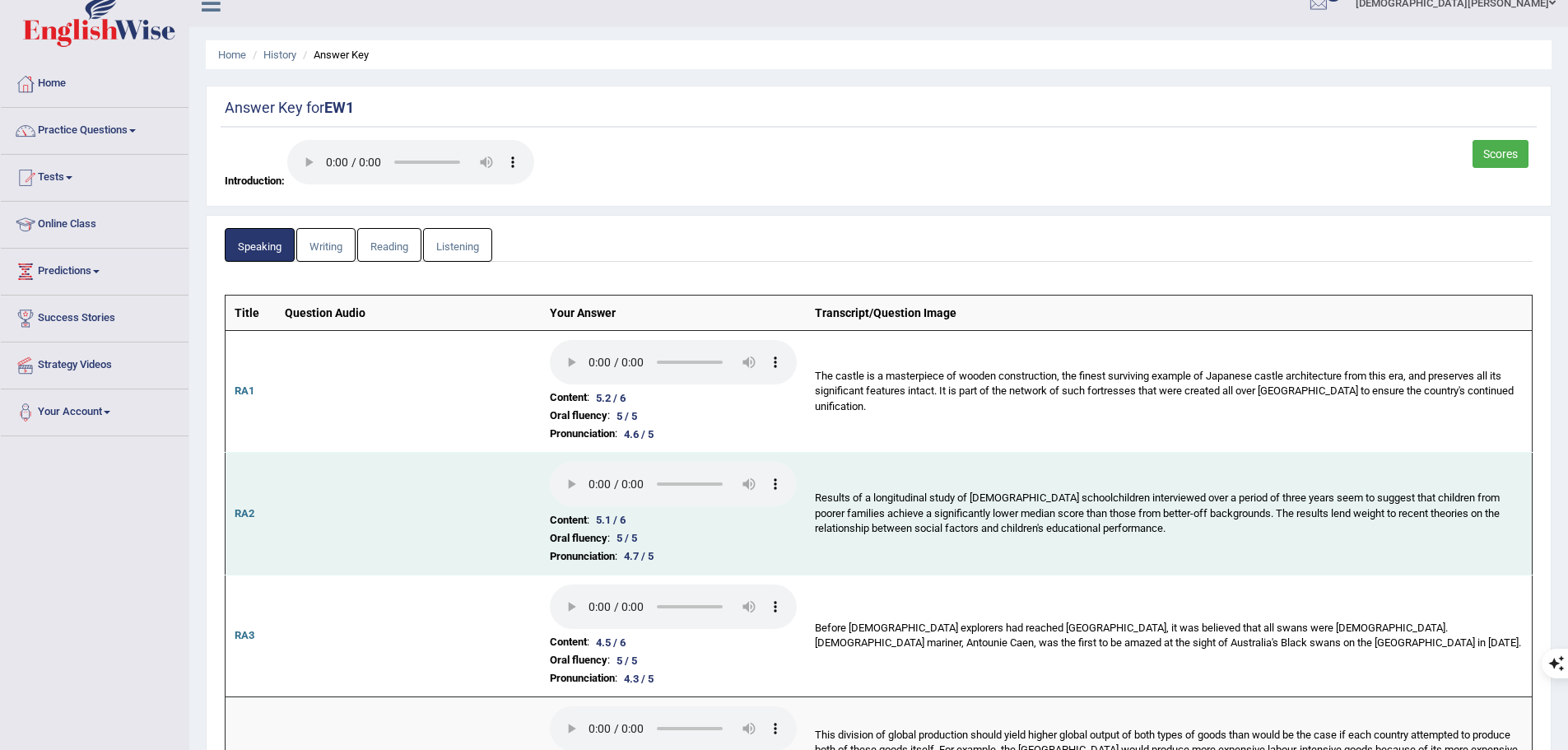
scroll to position [83, 0]
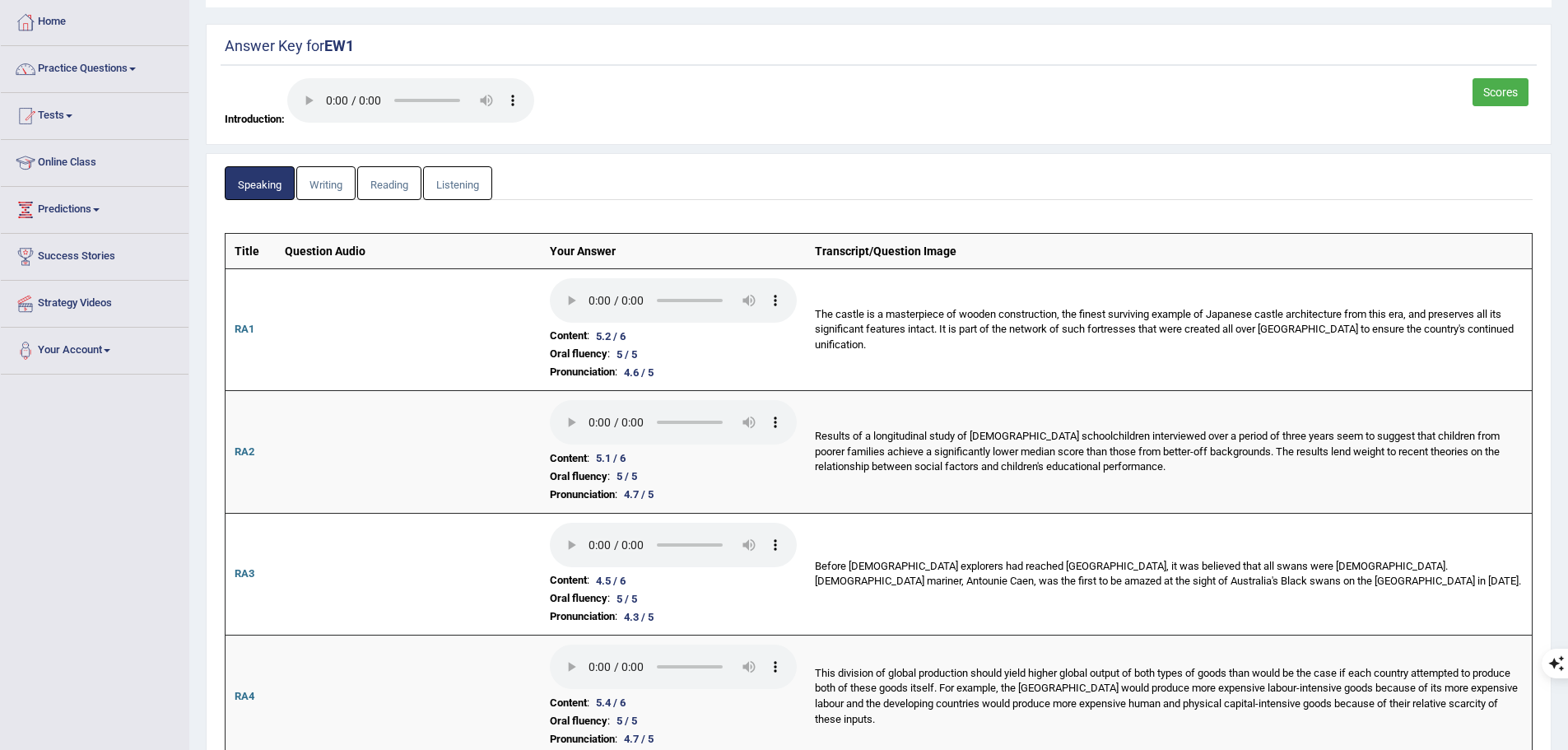
click at [1492, 93] on link "Scores" at bounding box center [1500, 92] width 56 height 28
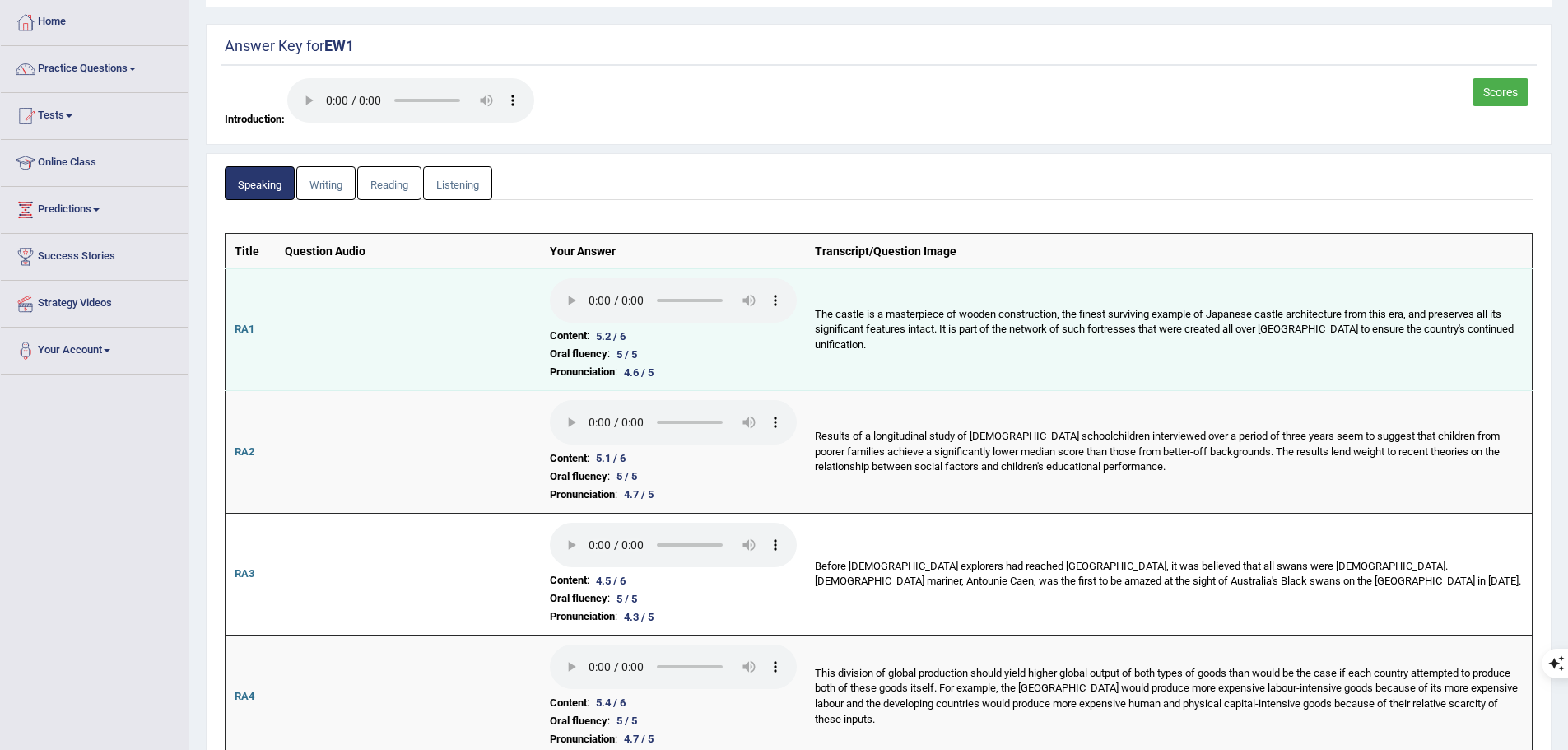
click at [774, 348] on li "Oral fluency : 5 / 5" at bounding box center [673, 354] width 247 height 18
click at [294, 332] on td at bounding box center [408, 329] width 265 height 123
click at [258, 319] on td "RA1" at bounding box center [251, 329] width 51 height 123
click at [678, 326] on td "Content : 5.2 / 6 Oral fluency : 5 / 5 Pronunciation : 4.6 / 5" at bounding box center [673, 329] width 265 height 123
drag, startPoint x: 855, startPoint y: 284, endPoint x: 1096, endPoint y: 288, distance: 241.0
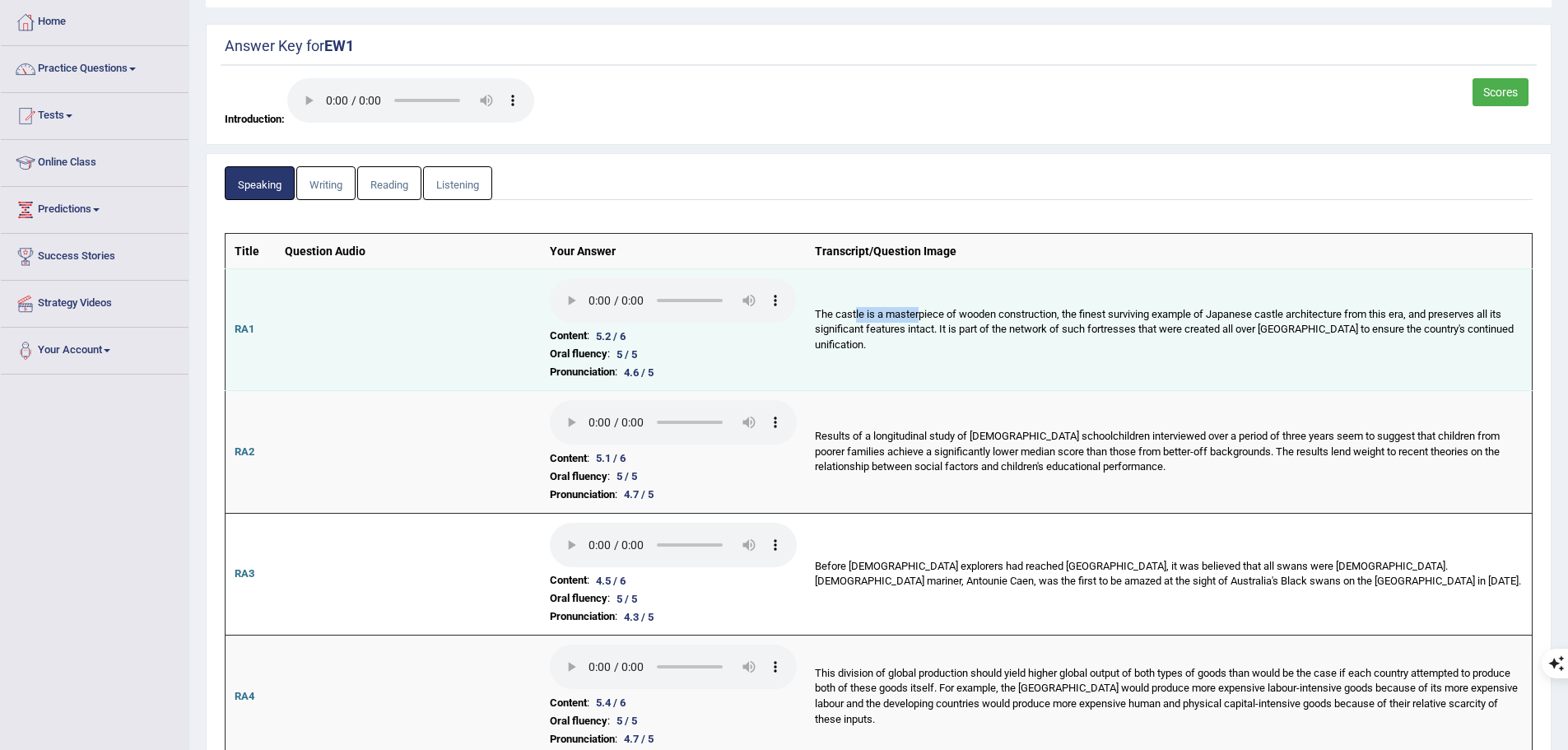
click at [936, 283] on td "The castle is a masterpiece of wooden construction, the finest surviving exampl…" at bounding box center [1169, 329] width 727 height 123
drag, startPoint x: 1256, startPoint y: 298, endPoint x: 1452, endPoint y: 318, distance: 197.0
click at [1260, 298] on td "The castle is a masterpiece of wooden construction, the finest surviving exampl…" at bounding box center [1169, 329] width 727 height 123
drag, startPoint x: 1452, startPoint y: 318, endPoint x: 1470, endPoint y: 383, distance: 67.4
click at [1456, 324] on td "The castle is a masterpiece of wooden construction, the finest surviving exampl…" at bounding box center [1169, 329] width 727 height 123
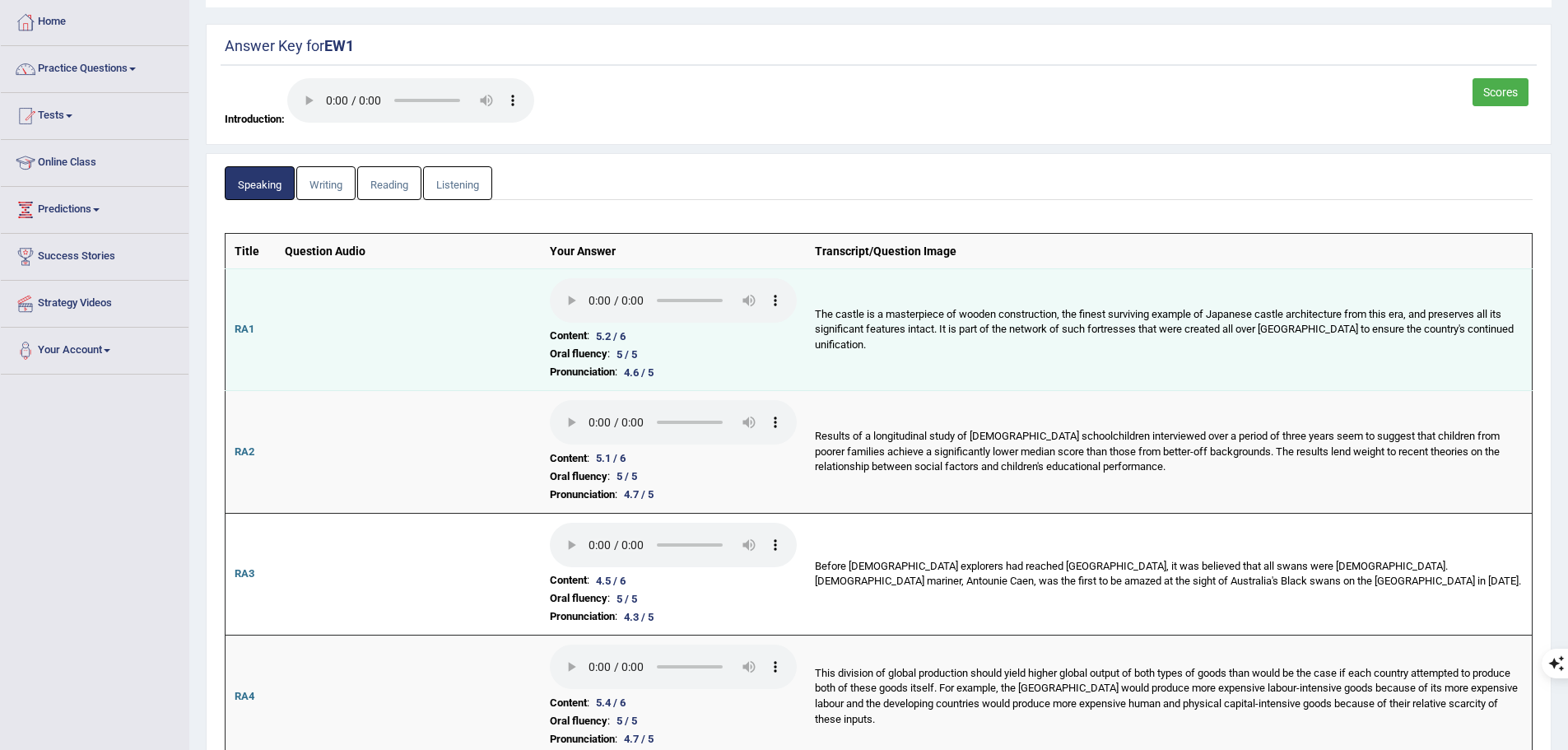
click at [1470, 383] on td "The castle is a masterpiece of wooden construction, the finest surviving exampl…" at bounding box center [1169, 329] width 727 height 123
drag, startPoint x: 1206, startPoint y: 386, endPoint x: 959, endPoint y: 371, distance: 247.5
click at [1062, 381] on td "The castle is a masterpiece of wooden construction, the finest surviving exampl…" at bounding box center [1169, 329] width 727 height 123
drag, startPoint x: 959, startPoint y: 371, endPoint x: 739, endPoint y: 367, distance: 220.0
click at [809, 369] on td "The castle is a masterpiece of wooden construction, the finest surviving exampl…" at bounding box center [1169, 329] width 727 height 123
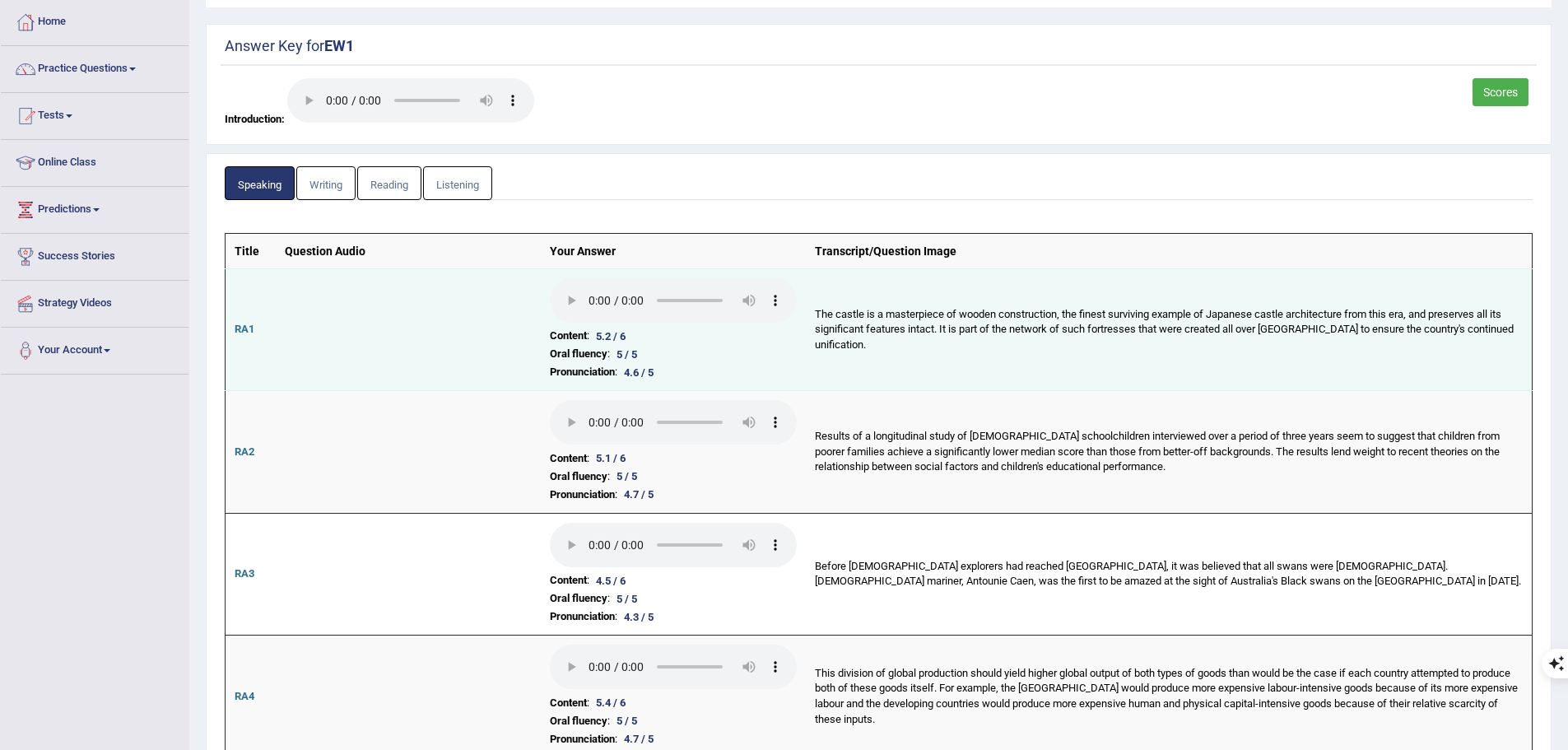
click at [739, 367] on li "Pronunciation : 4.6 / 5" at bounding box center [673, 373] width 247 height 18
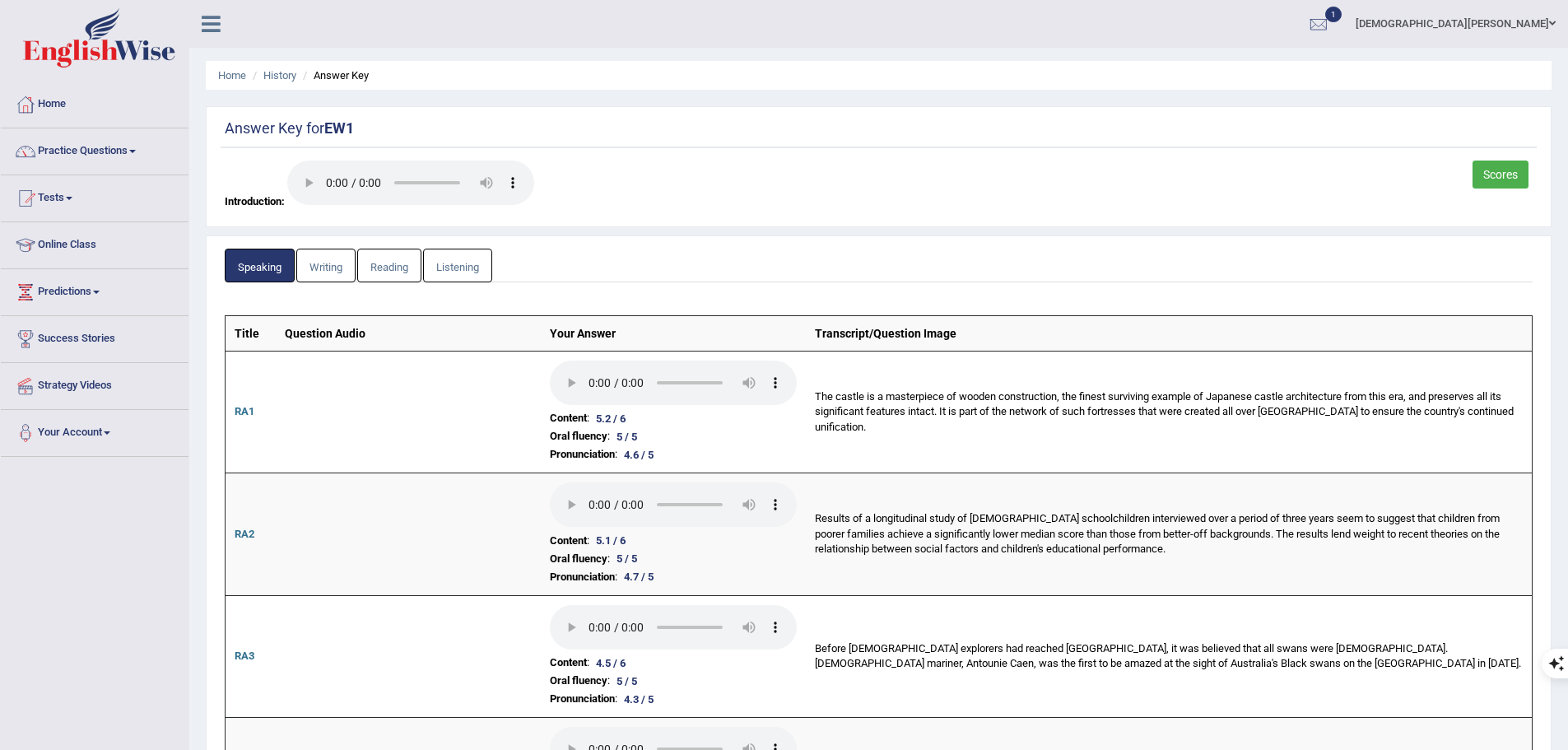
drag, startPoint x: 1147, startPoint y: 579, endPoint x: 949, endPoint y: 334, distance: 315.0
click at [328, 270] on link "Writing" at bounding box center [326, 265] width 59 height 34
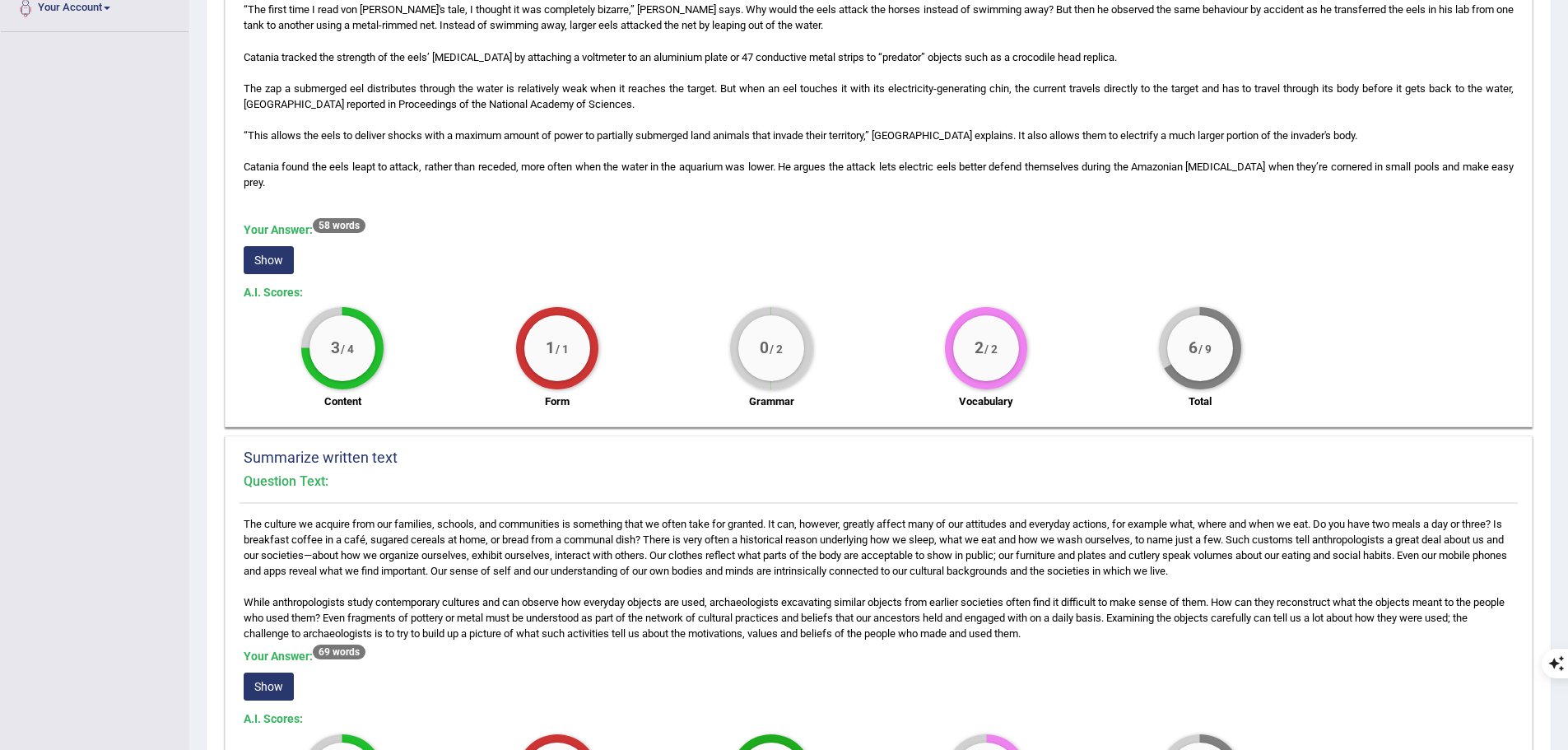
scroll to position [494, 0]
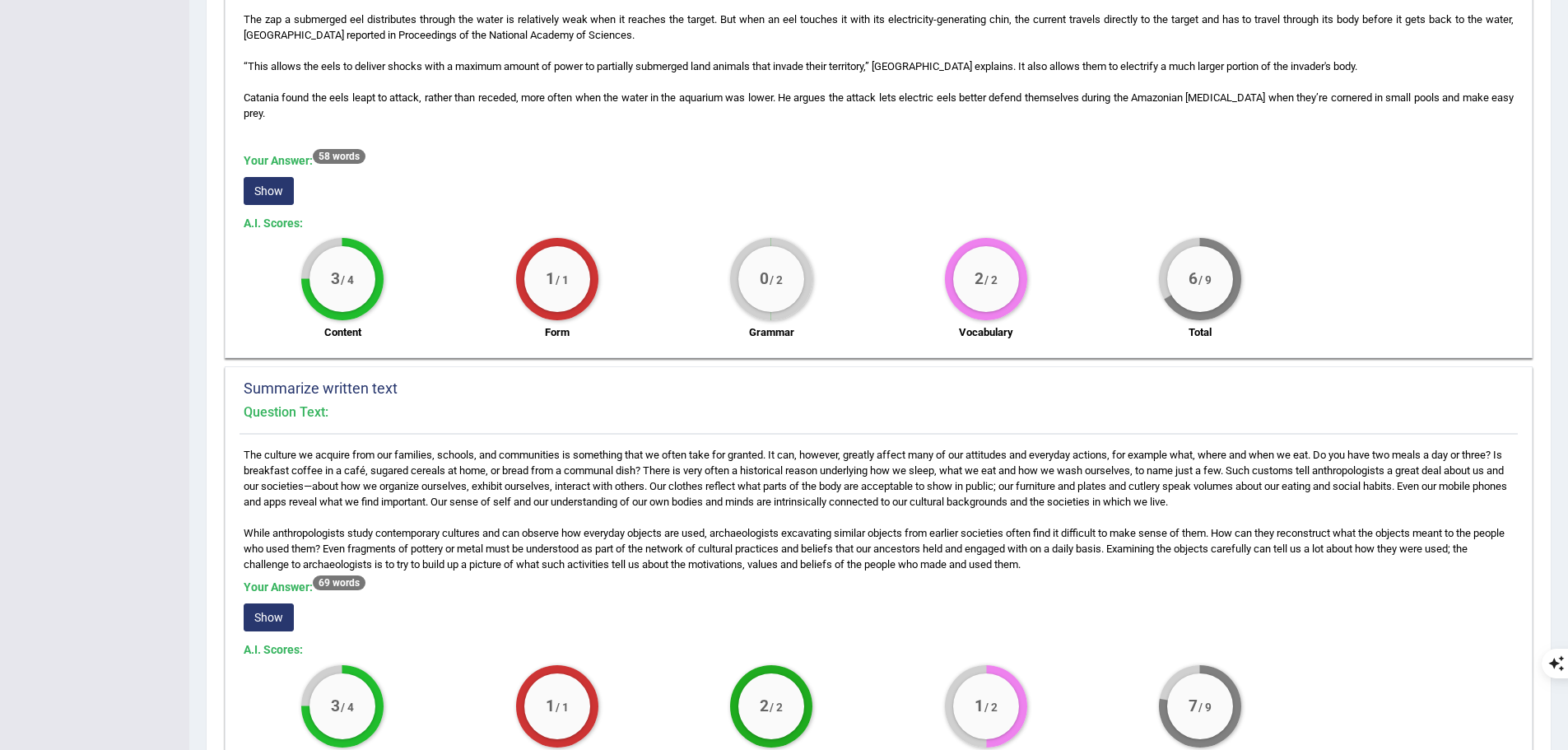
click at [278, 205] on button "Show" at bounding box center [268, 191] width 50 height 28
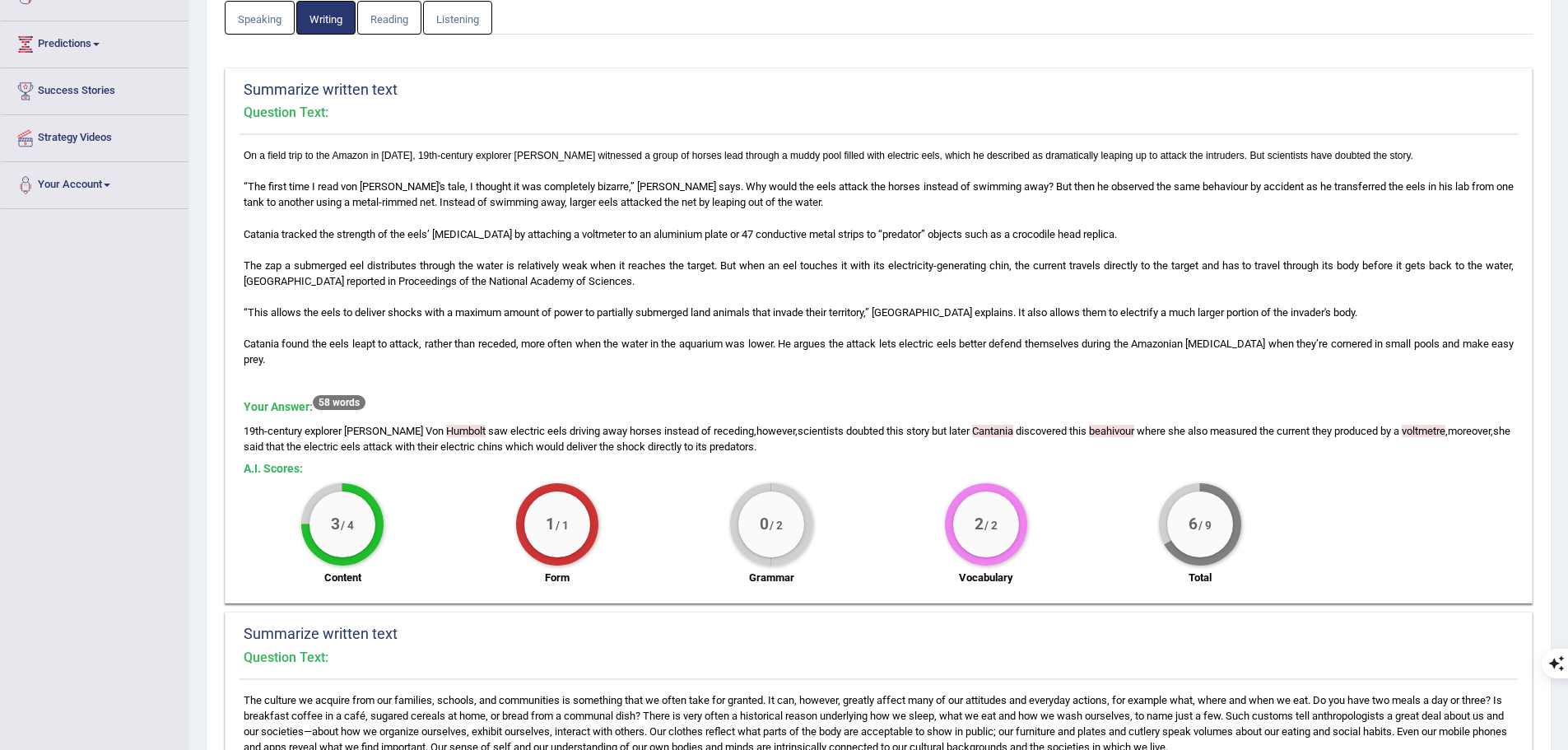
scroll to position [247, 0]
click at [914, 279] on span "The zap a submerged eel distributes through the water is relatively weak when i…" at bounding box center [878, 274] width 1270 height 28
click at [905, 348] on p "On a field trip to the Amazon in [DATE], 19th-century explorer [PERSON_NAME] wi…" at bounding box center [878, 258] width 1270 height 221
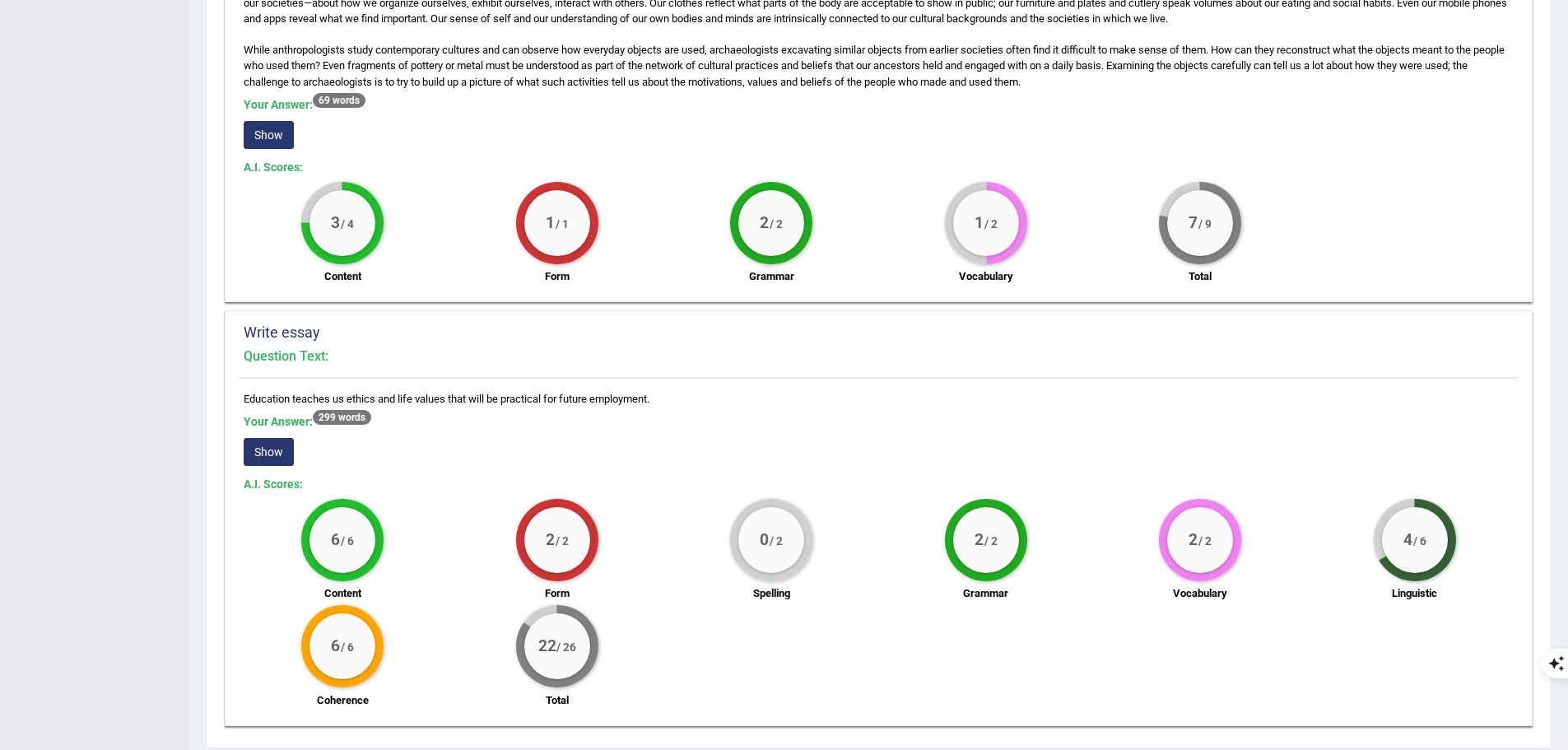
scroll to position [1045, 0]
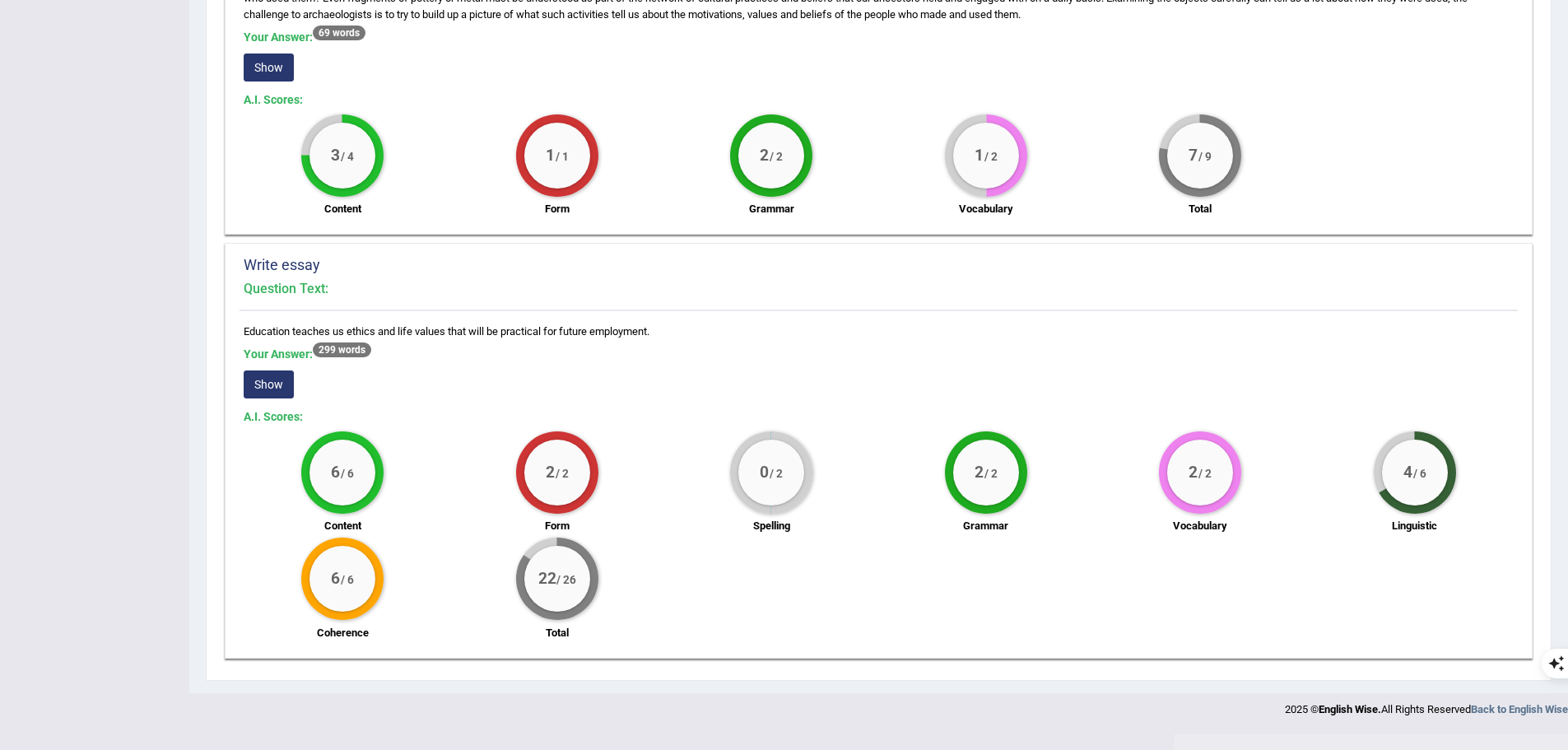
click at [258, 398] on button "Show" at bounding box center [268, 384] width 50 height 28
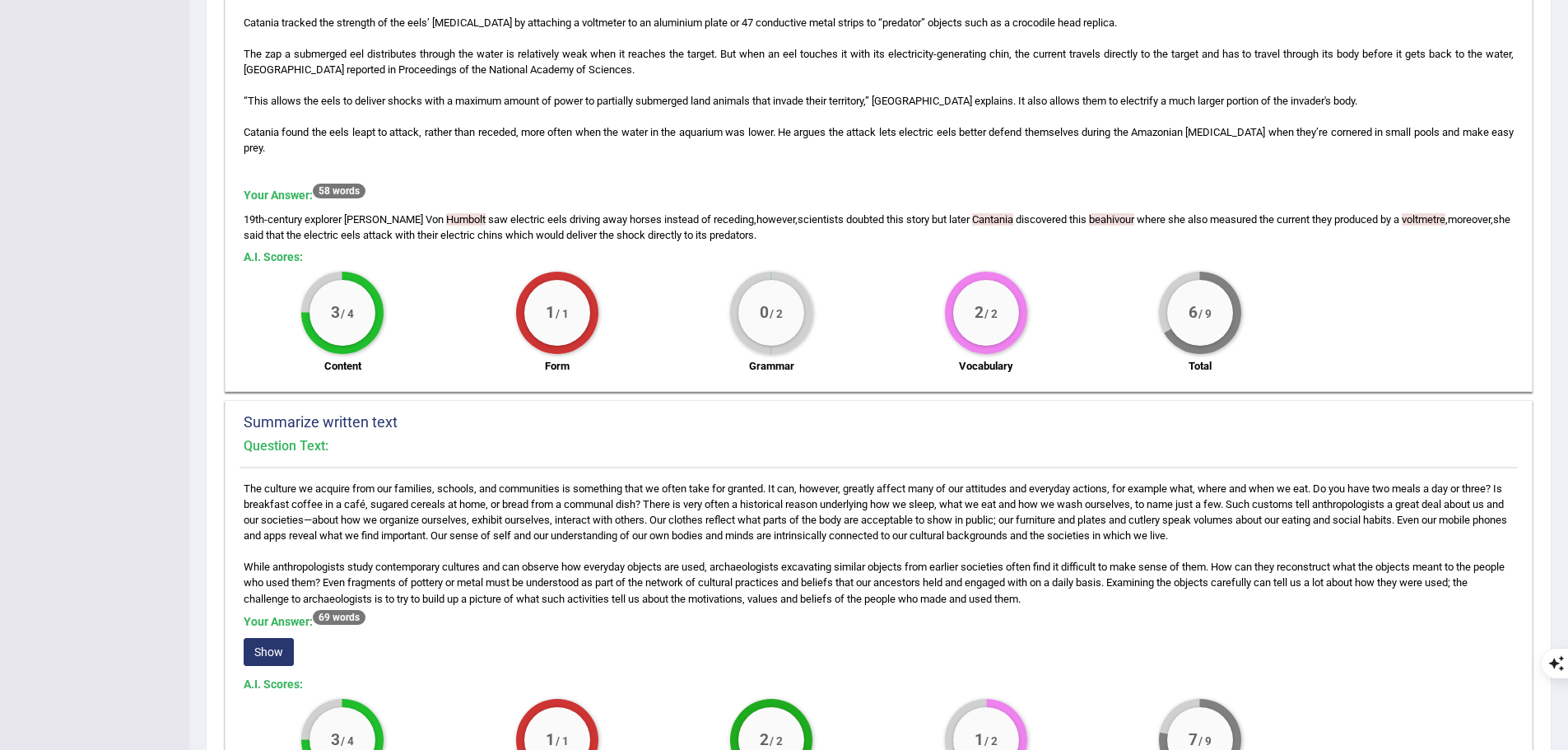
scroll to position [0, 0]
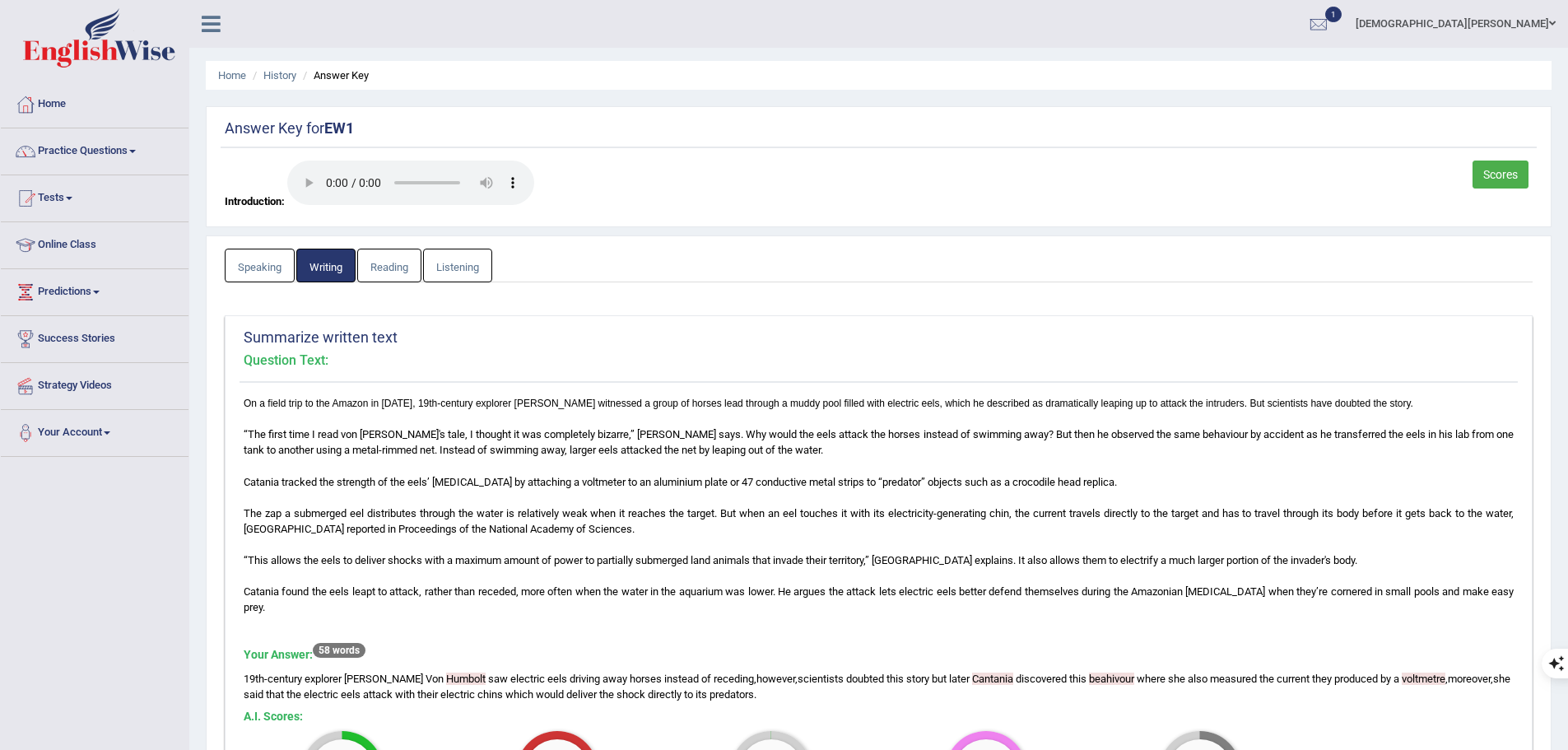
click at [398, 262] on link "Reading" at bounding box center [389, 265] width 64 height 34
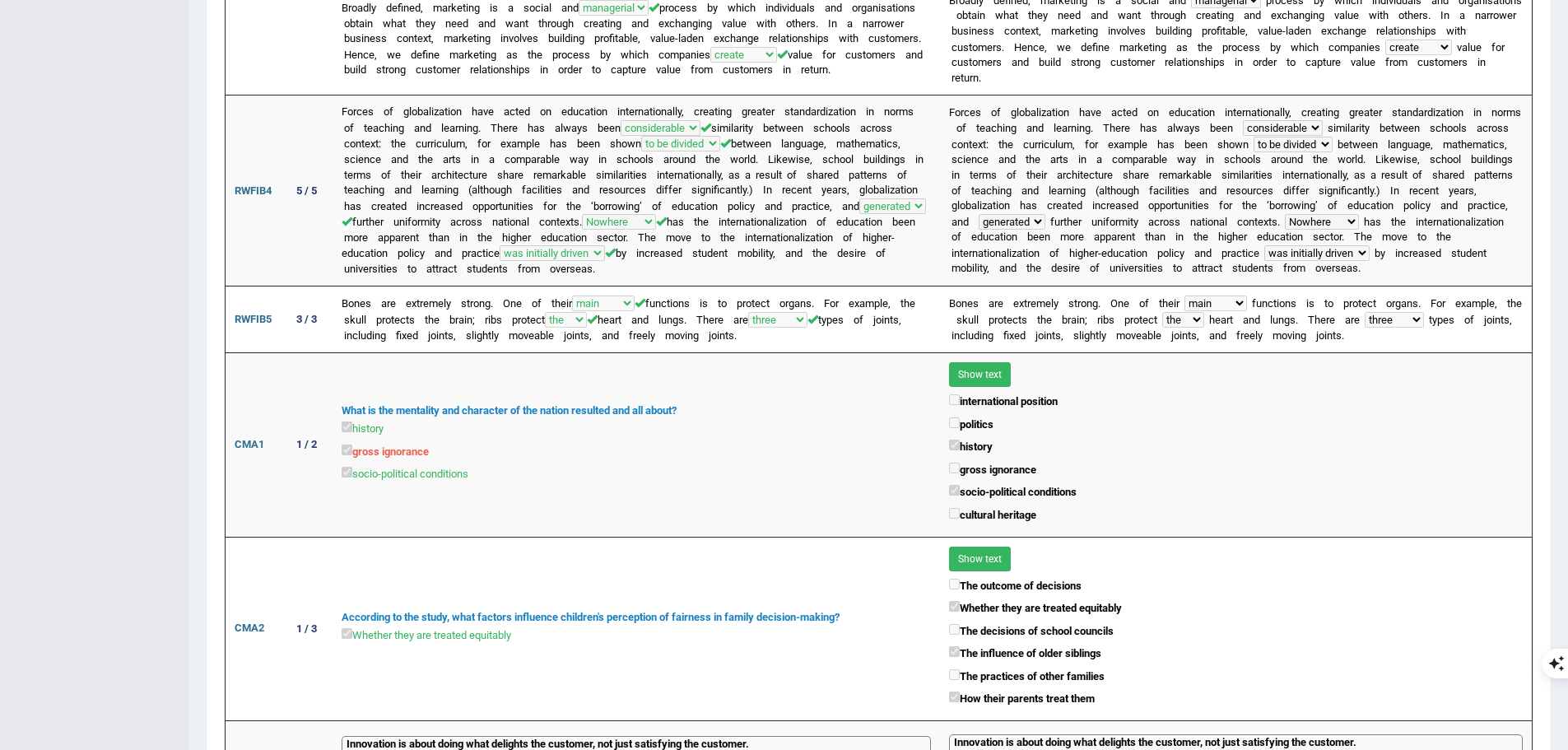
scroll to position [1153, 0]
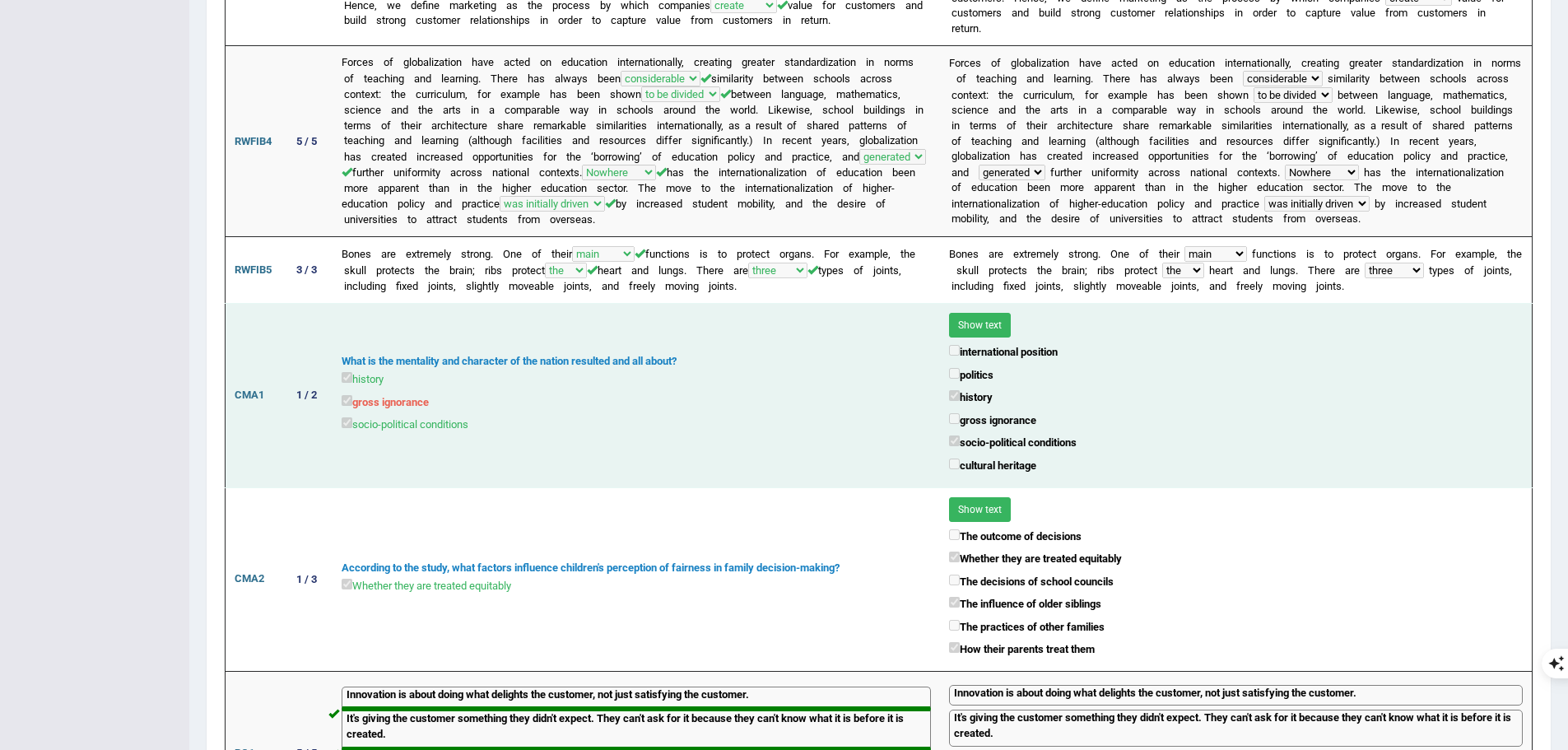
click at [340, 408] on td "What is the mentality and character of the nation resulted and all about? histo…" at bounding box center [636, 395] width 608 height 183
drag, startPoint x: 377, startPoint y: 378, endPoint x: 455, endPoint y: 378, distance: 78.0
click at [378, 370] on div "What is the mentality and character of the nation resulted and all about?" at bounding box center [636, 362] width 589 height 16
click at [486, 370] on div "What is the mentality and character of the nation resulted and all about?" at bounding box center [636, 362] width 589 height 16
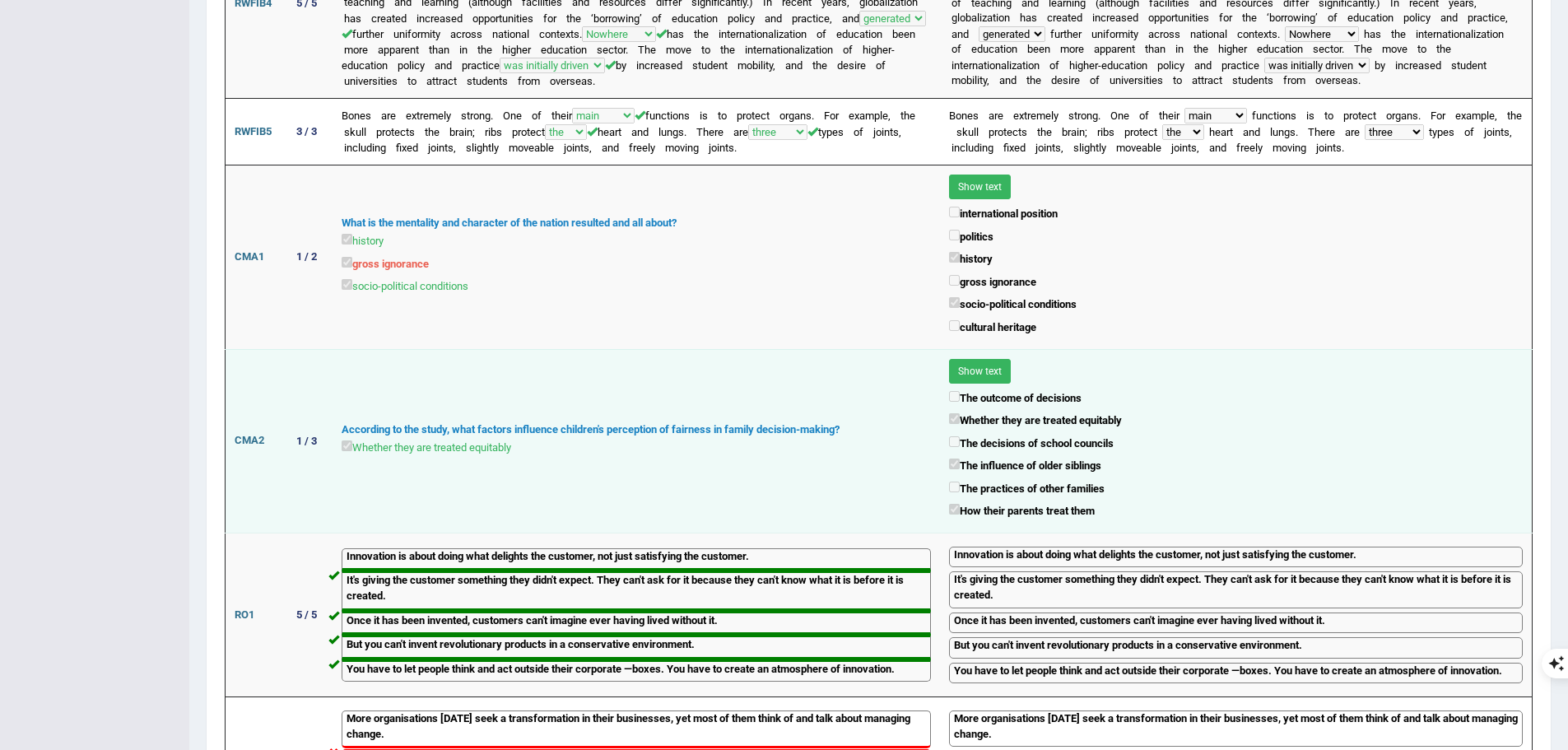
scroll to position [1318, 0]
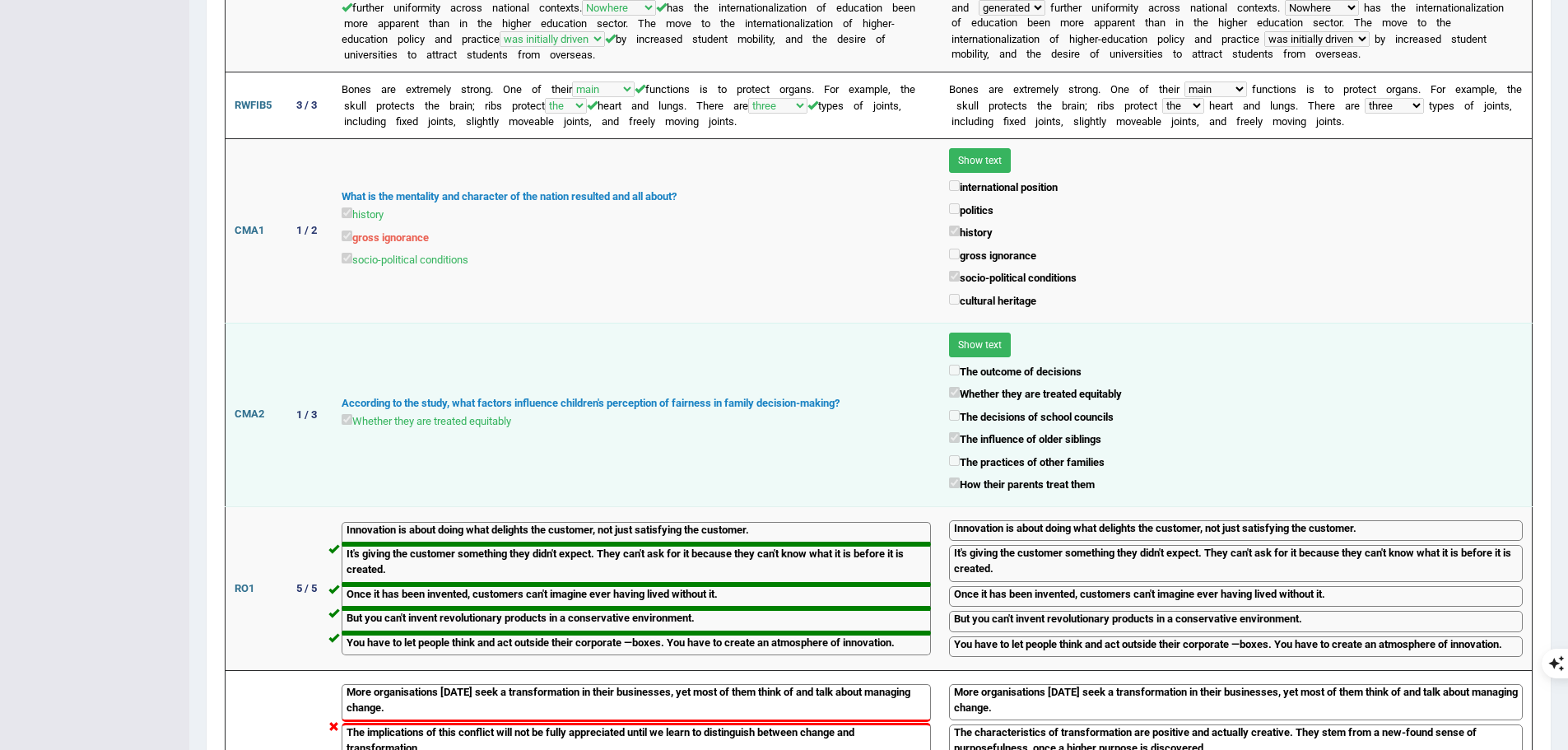
click at [985, 358] on button "Show text" at bounding box center [979, 345] width 62 height 25
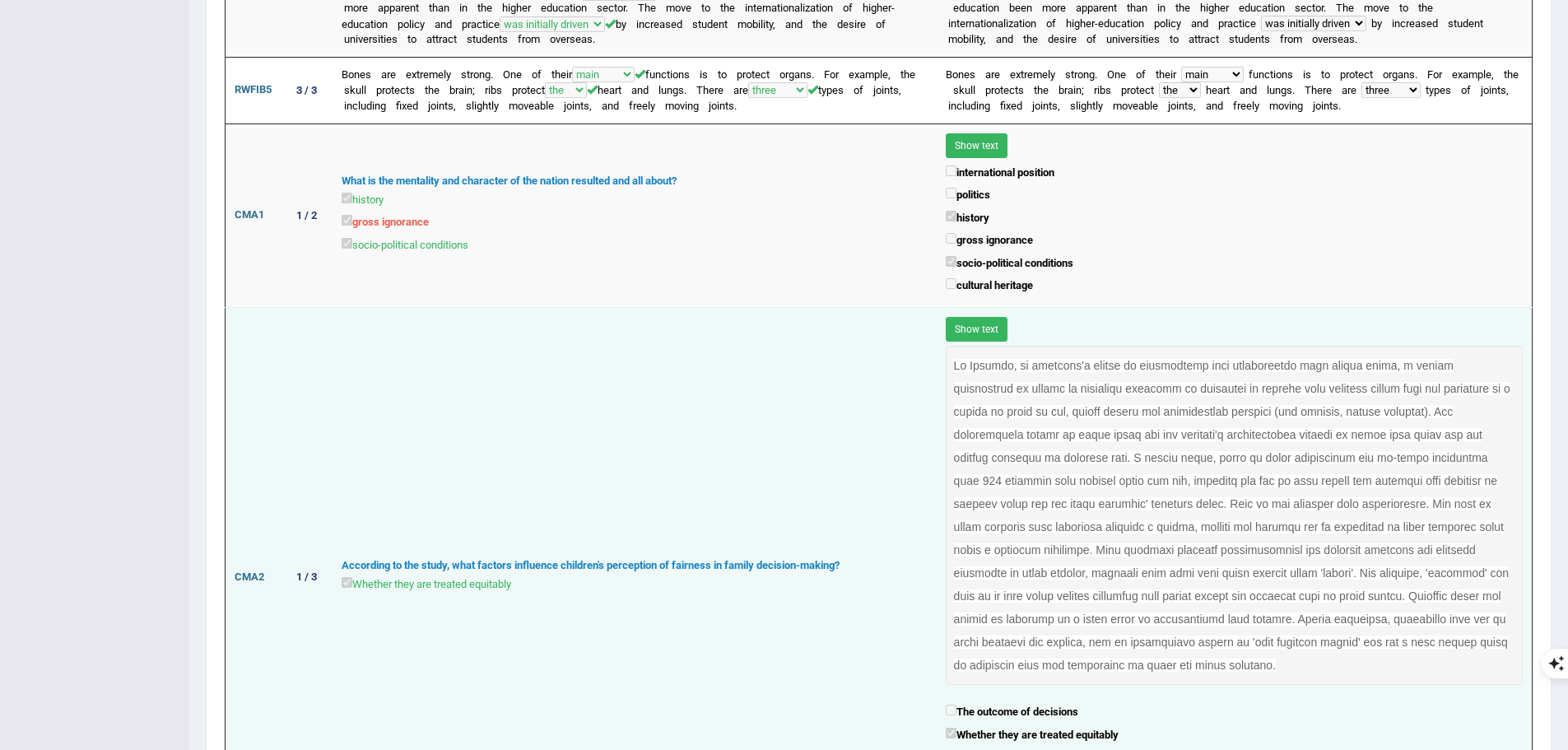
click at [999, 342] on button "Show text" at bounding box center [976, 329] width 62 height 25
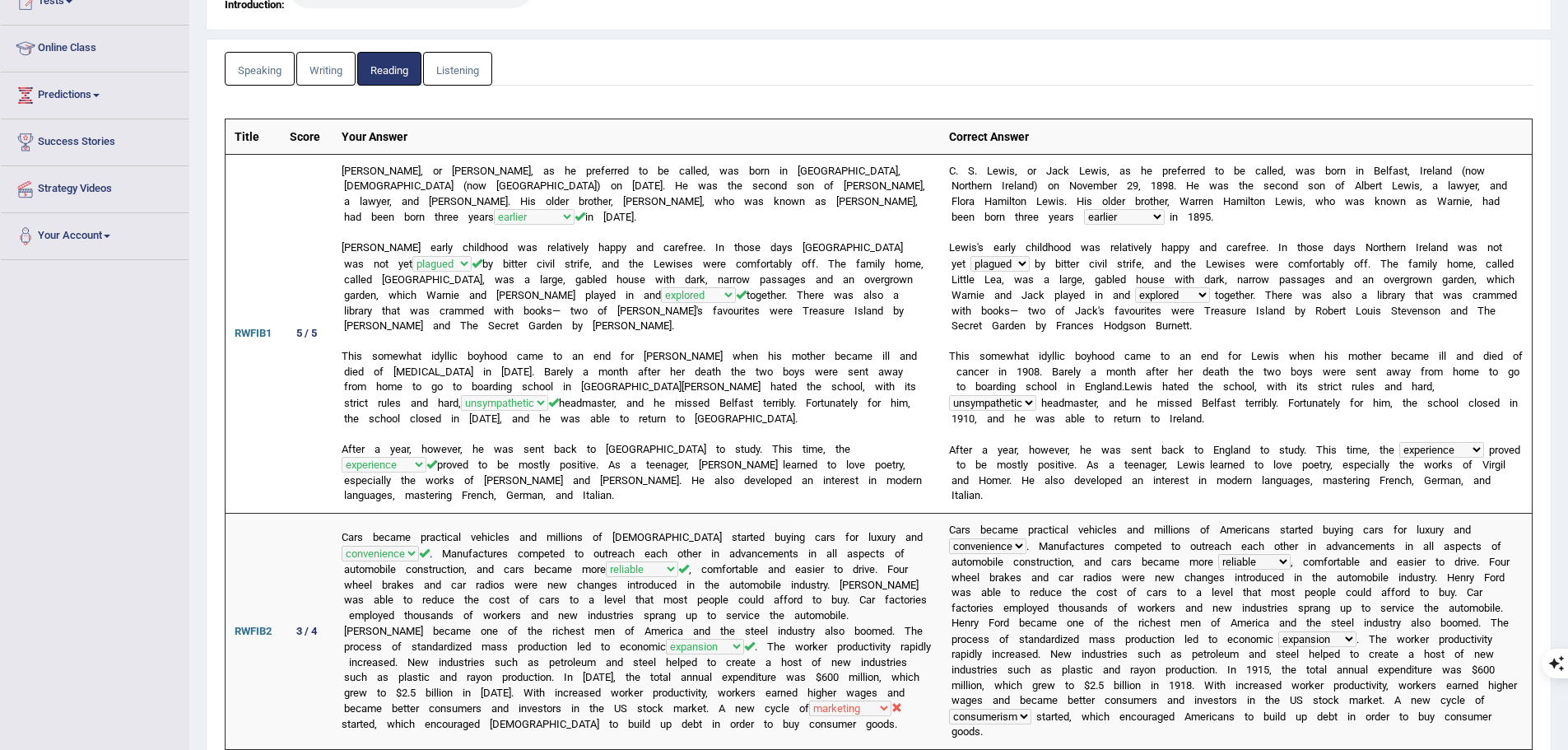
scroll to position [0, 0]
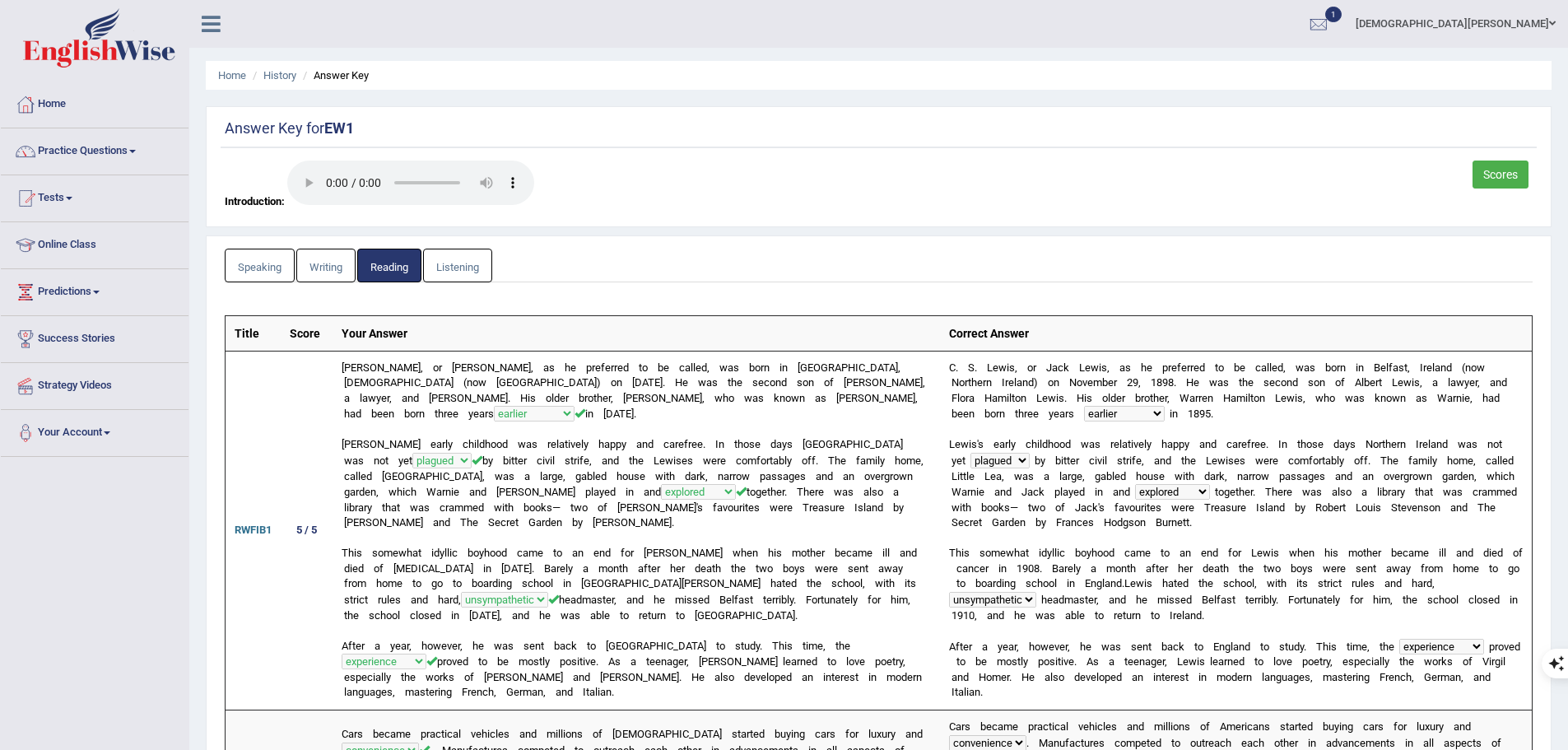
click at [477, 268] on link "Listening" at bounding box center [458, 265] width 69 height 34
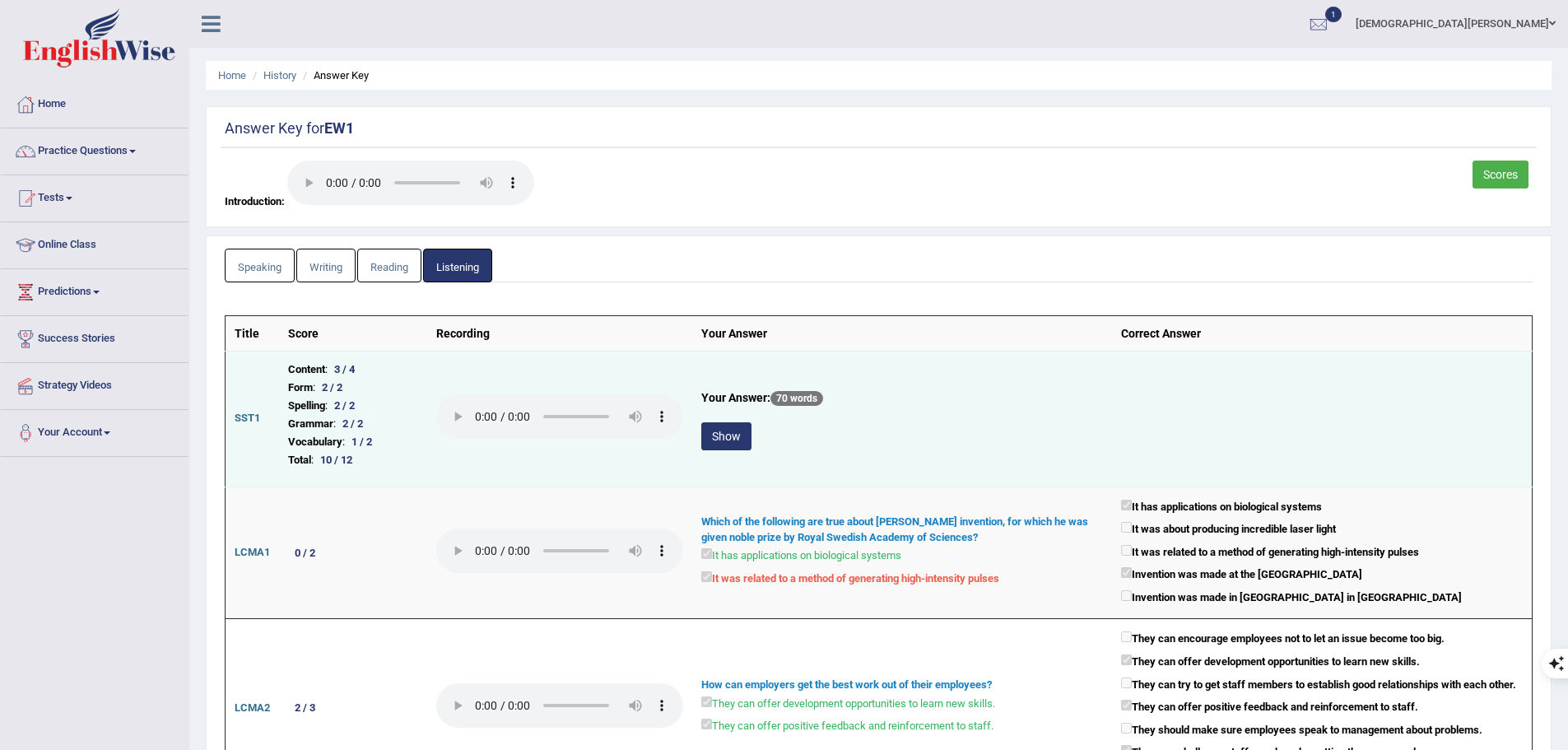
click at [728, 427] on button "Show" at bounding box center [726, 437] width 50 height 28
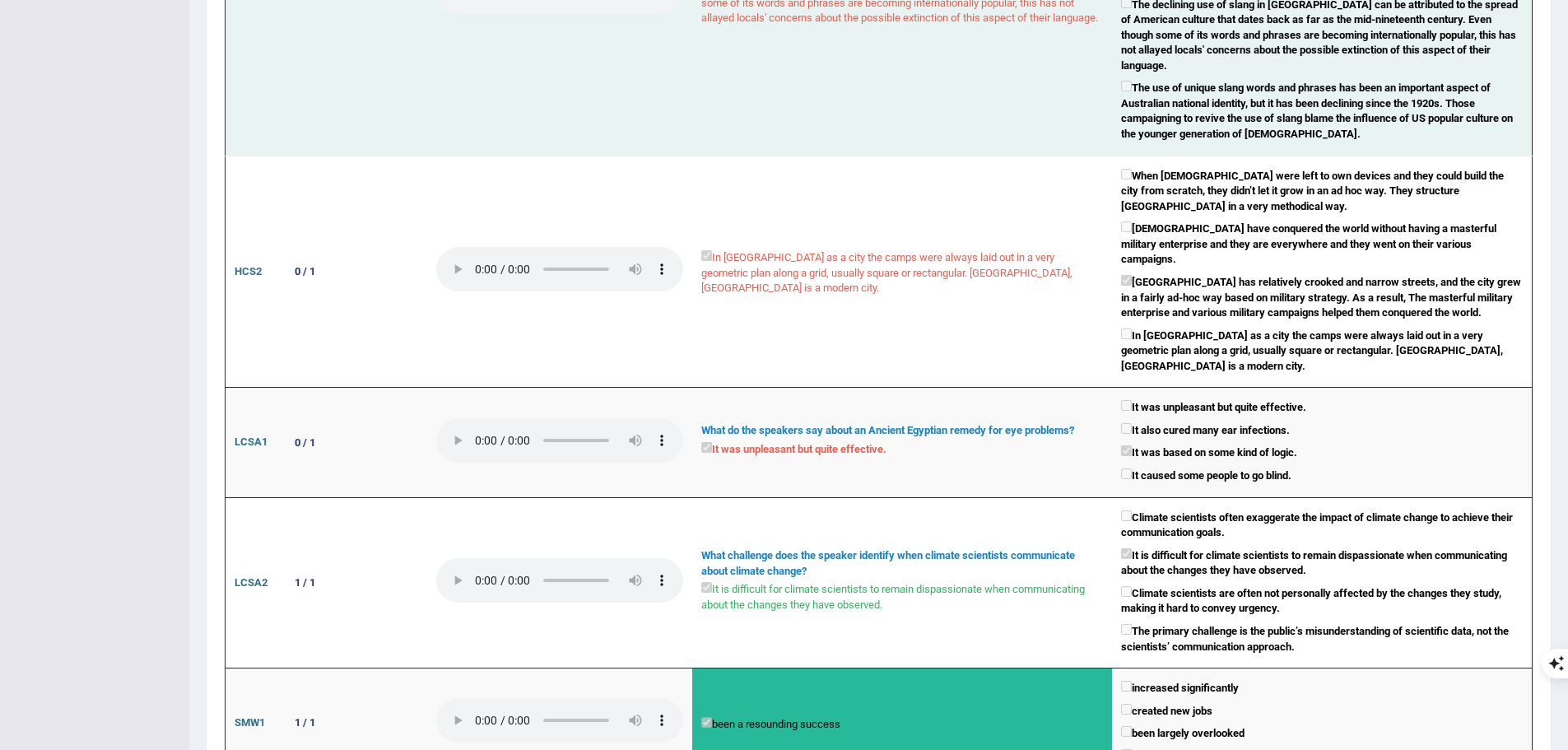
scroll to position [1647, 0]
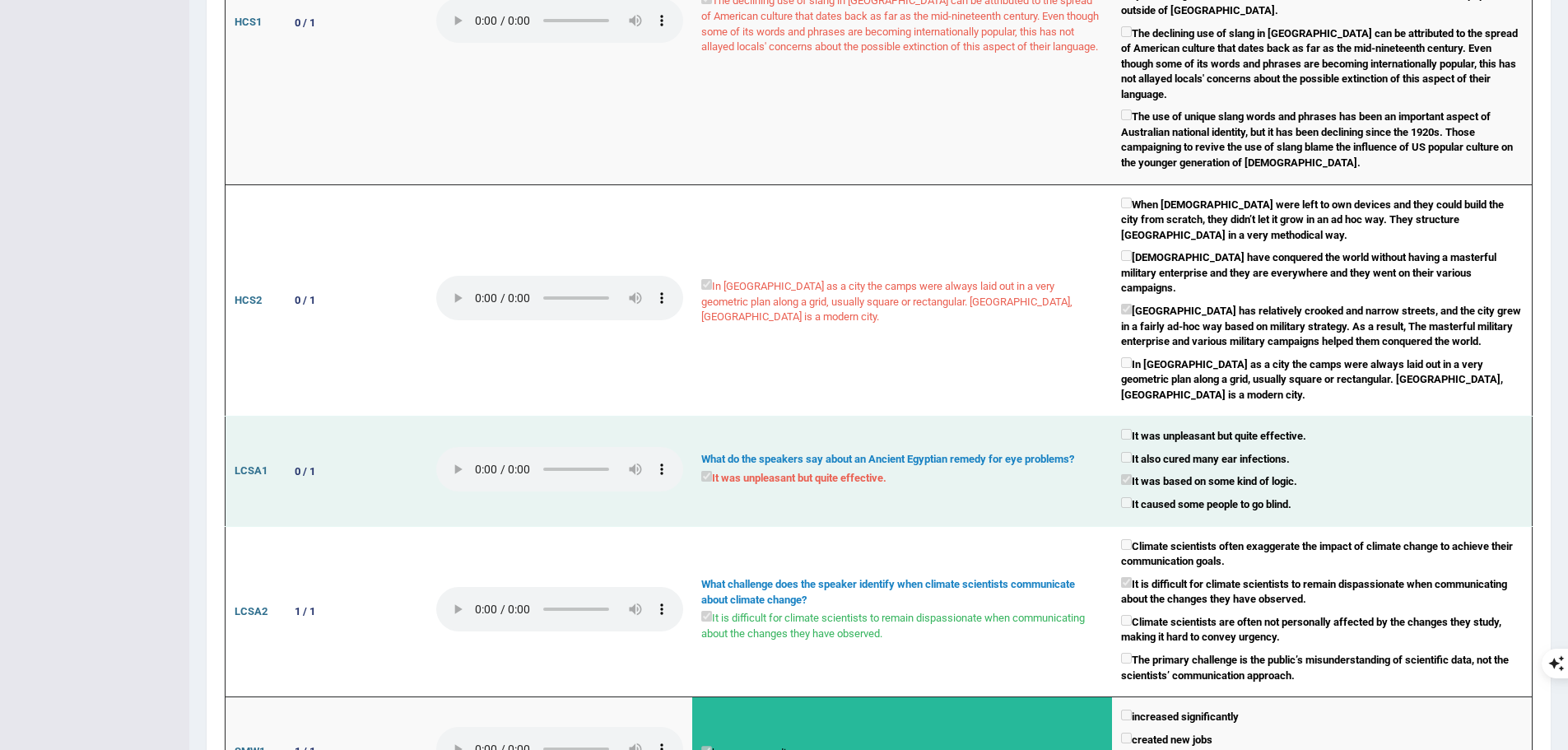
click at [765, 459] on td "What do the speakers say about an Ancient Egyptian remedy for eye problems? It …" at bounding box center [902, 471] width 420 height 109
click at [766, 468] on label "It was unpleasant but quite effective." at bounding box center [794, 477] width 185 height 19
click at [1249, 426] on label "It was unpleasant but quite effective." at bounding box center [1213, 435] width 185 height 19
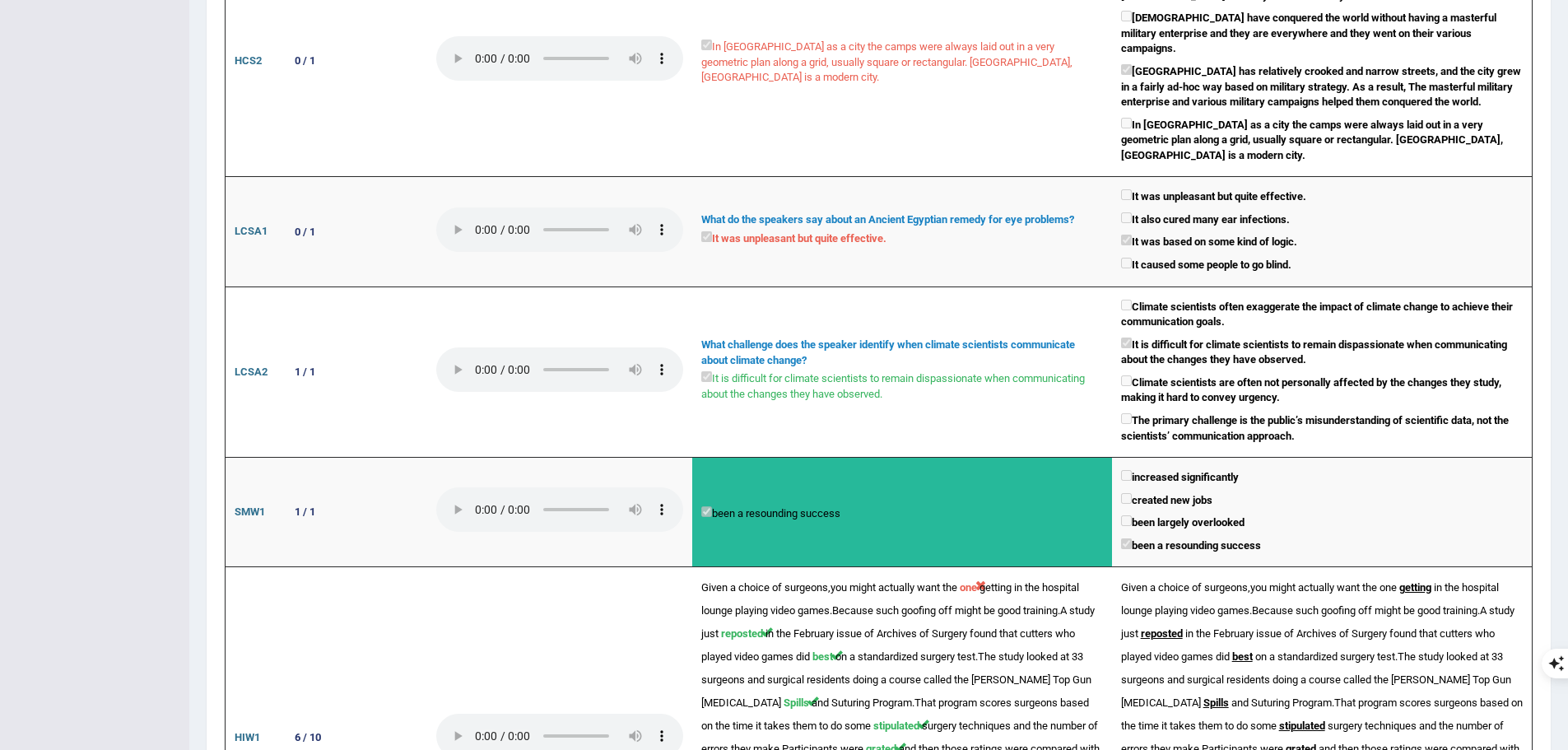
scroll to position [1894, 0]
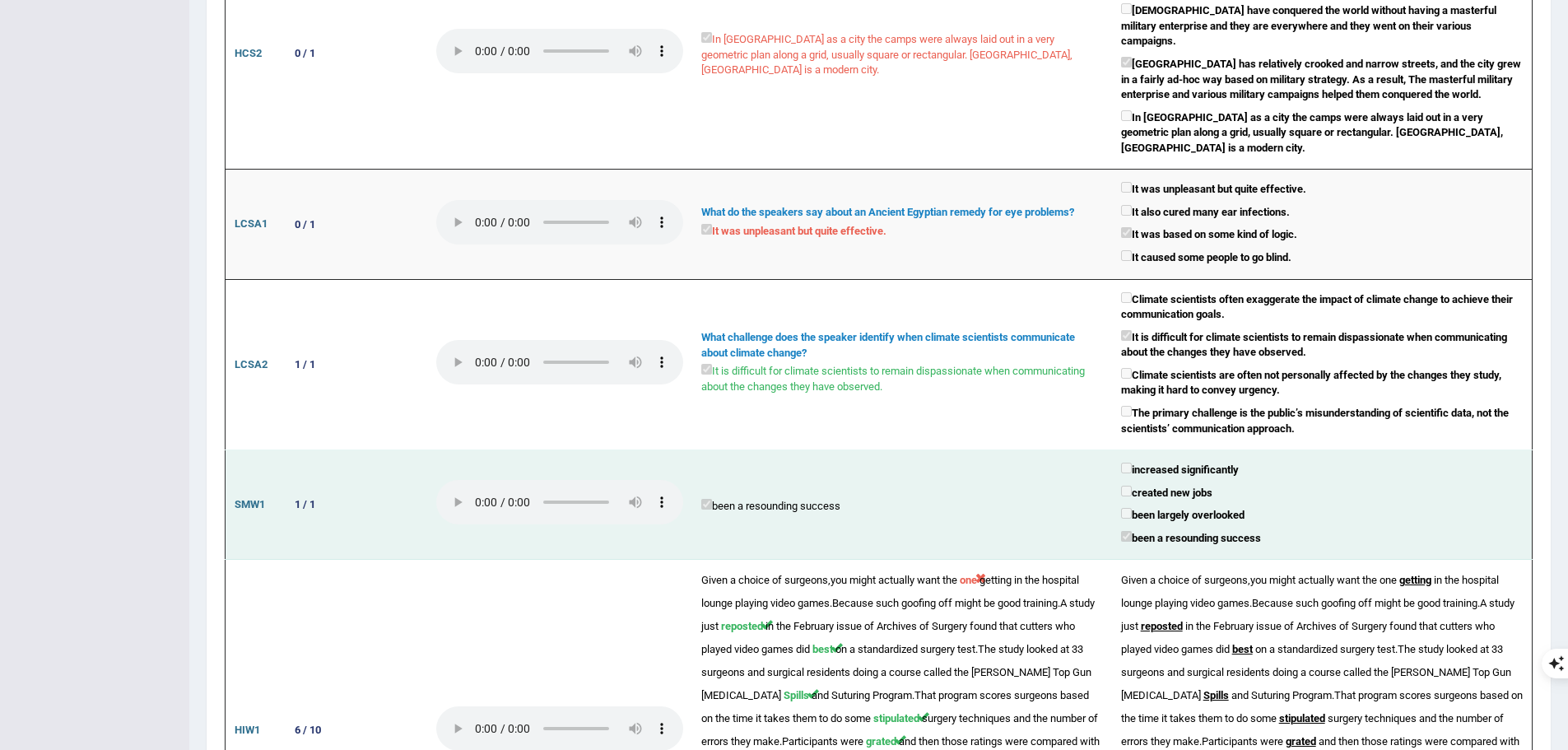
click at [1000, 465] on td "been a resounding success" at bounding box center [902, 505] width 420 height 109
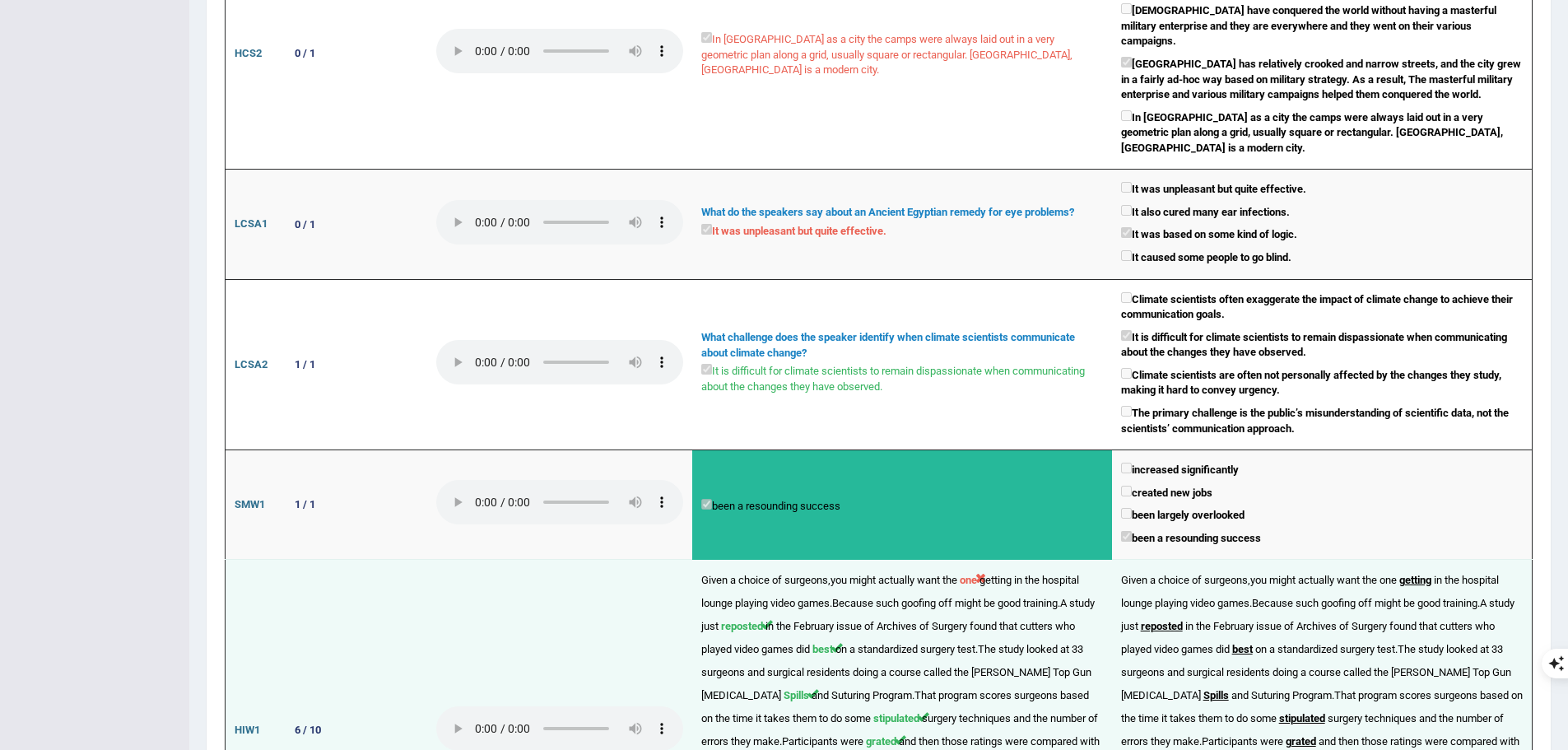
click at [1292, 689] on span "Program" at bounding box center [1312, 695] width 39 height 13
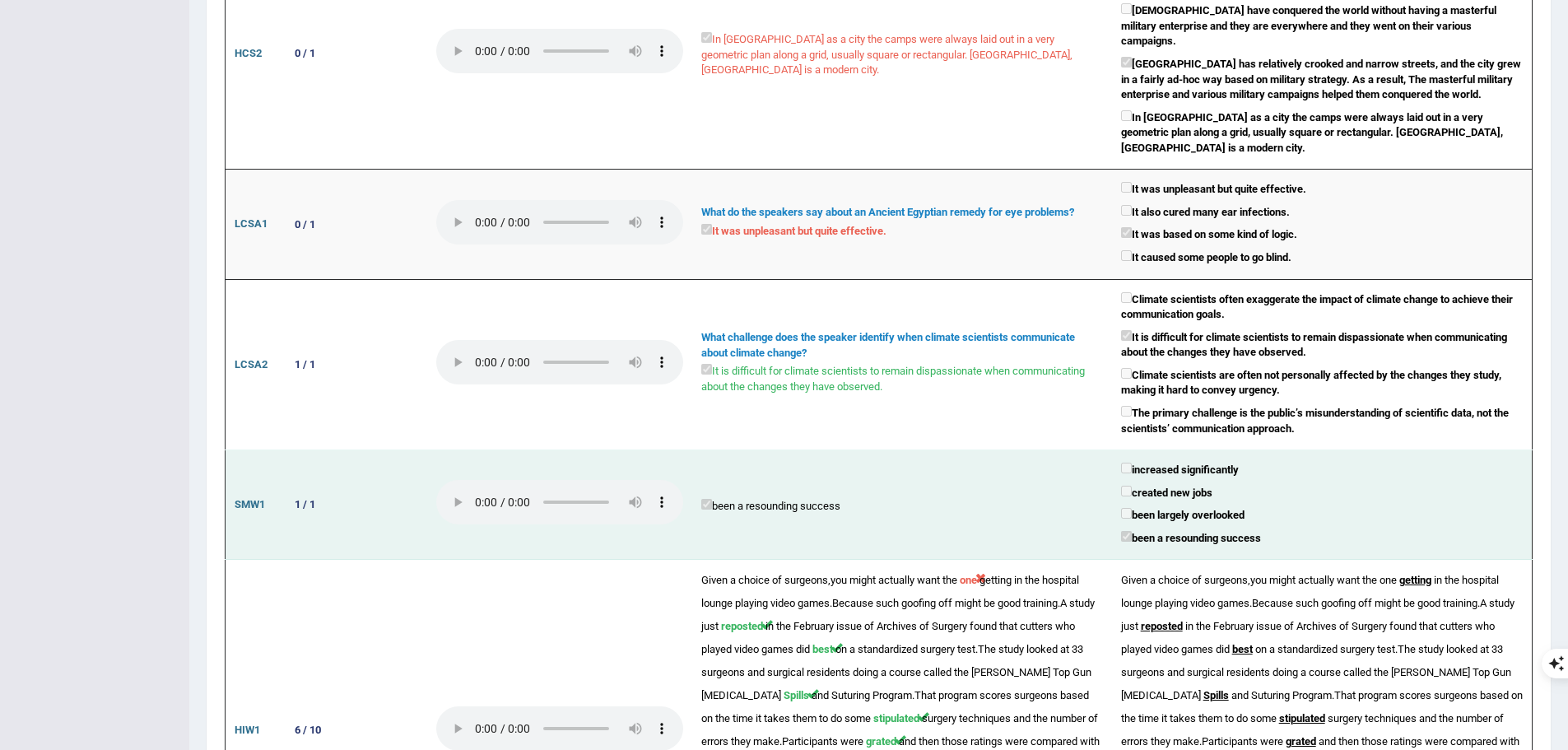
click at [1297, 528] on div "been a resounding success" at bounding box center [1322, 539] width 402 height 23
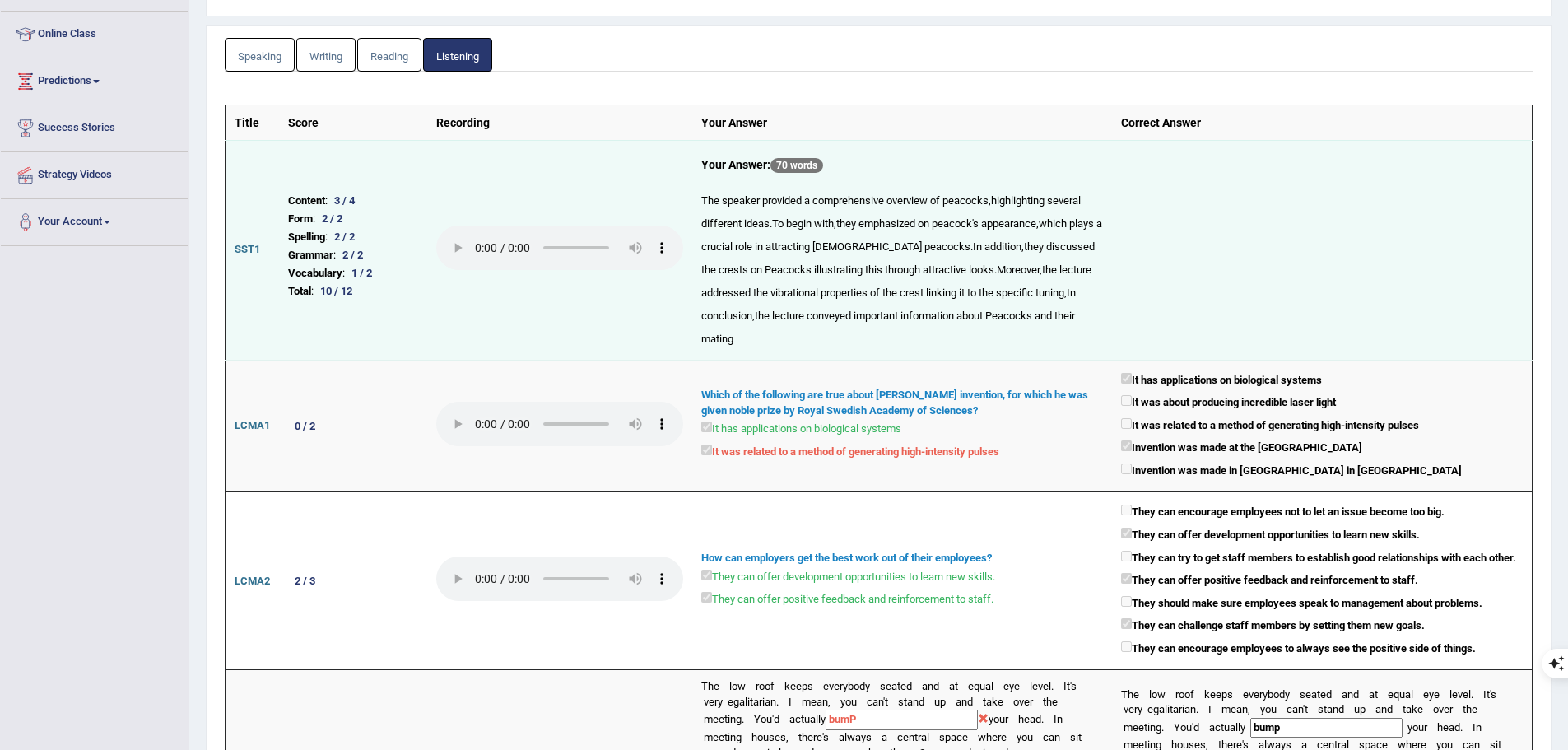
scroll to position [0, 0]
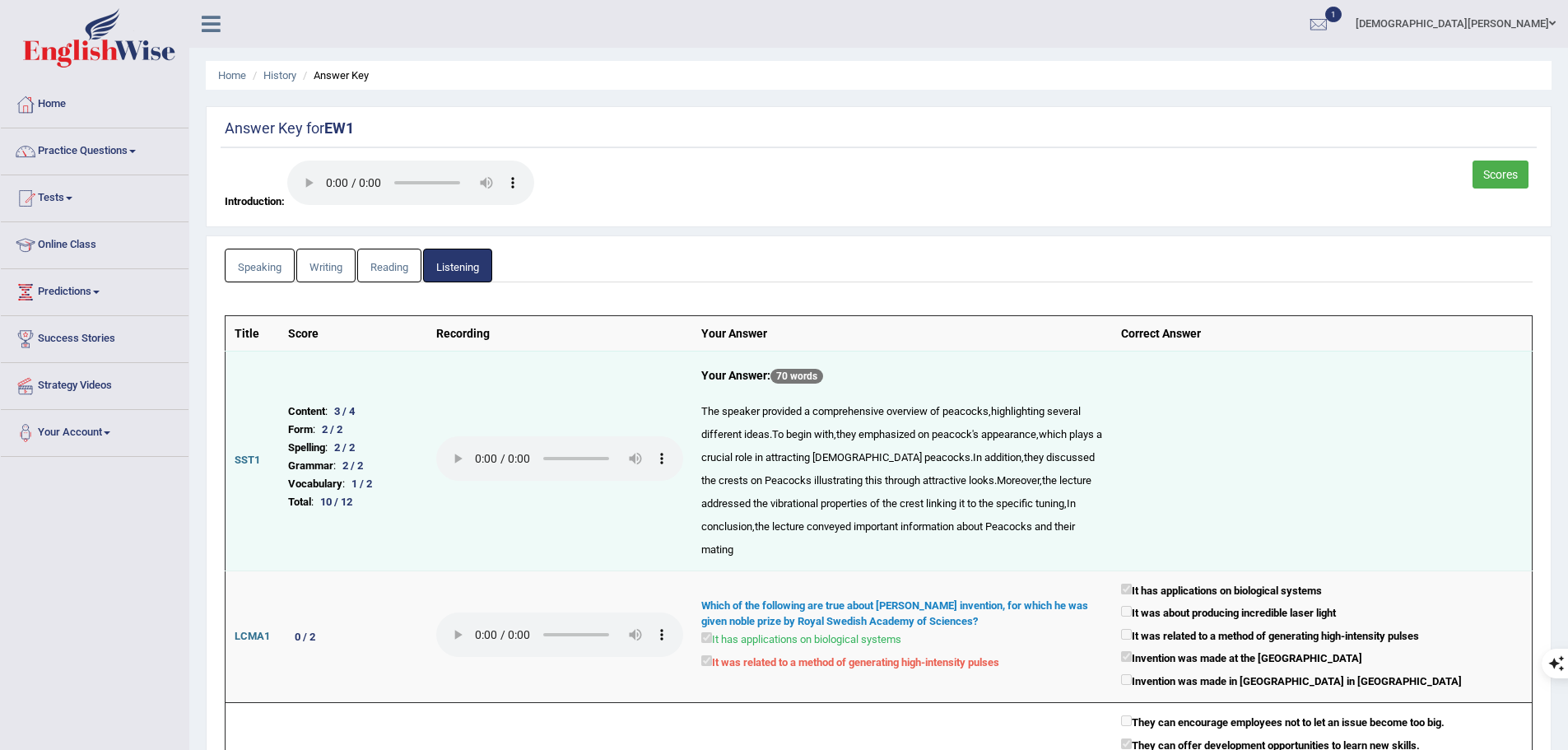
click at [406, 266] on link "Reading" at bounding box center [389, 265] width 64 height 34
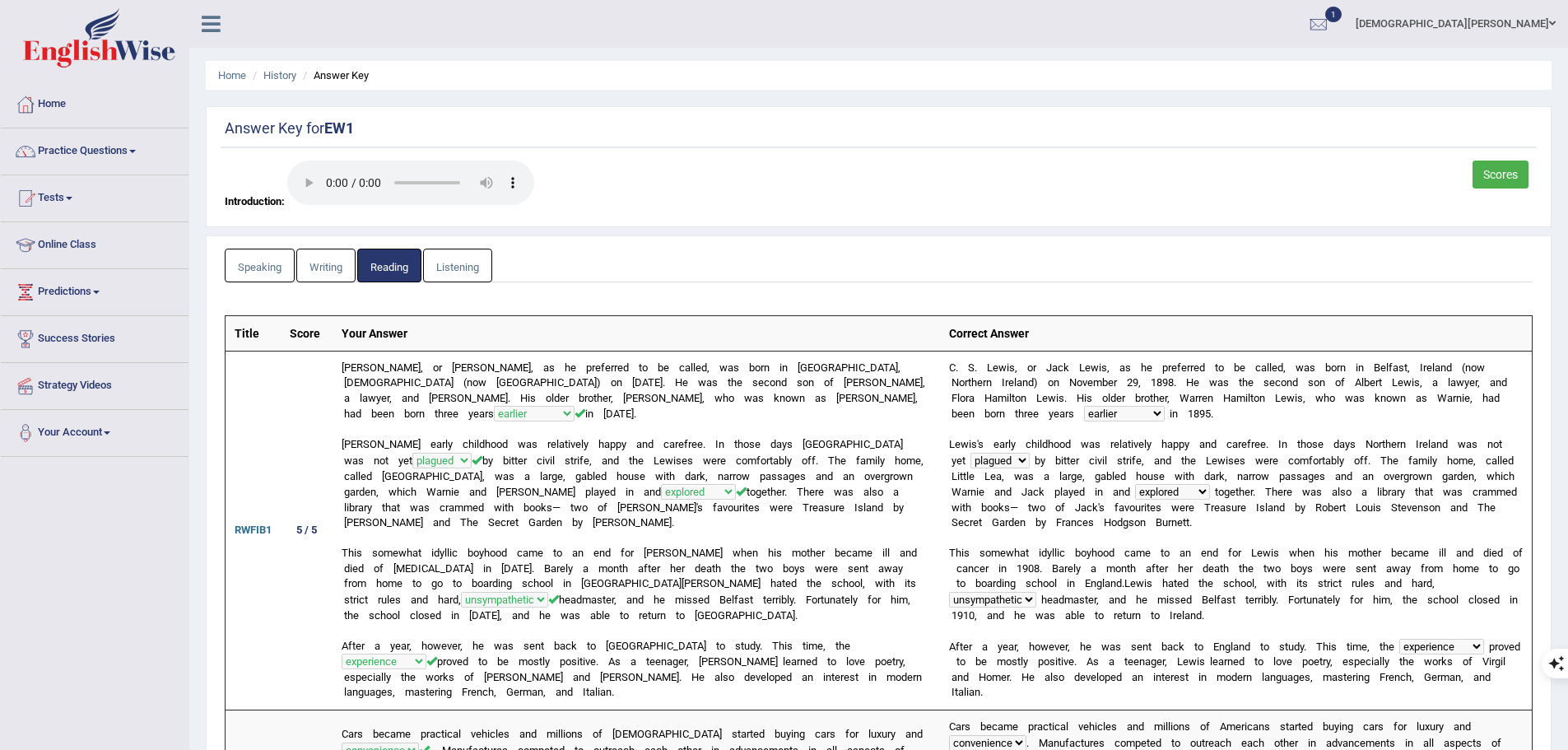
click at [313, 266] on link "Writing" at bounding box center [326, 265] width 59 height 34
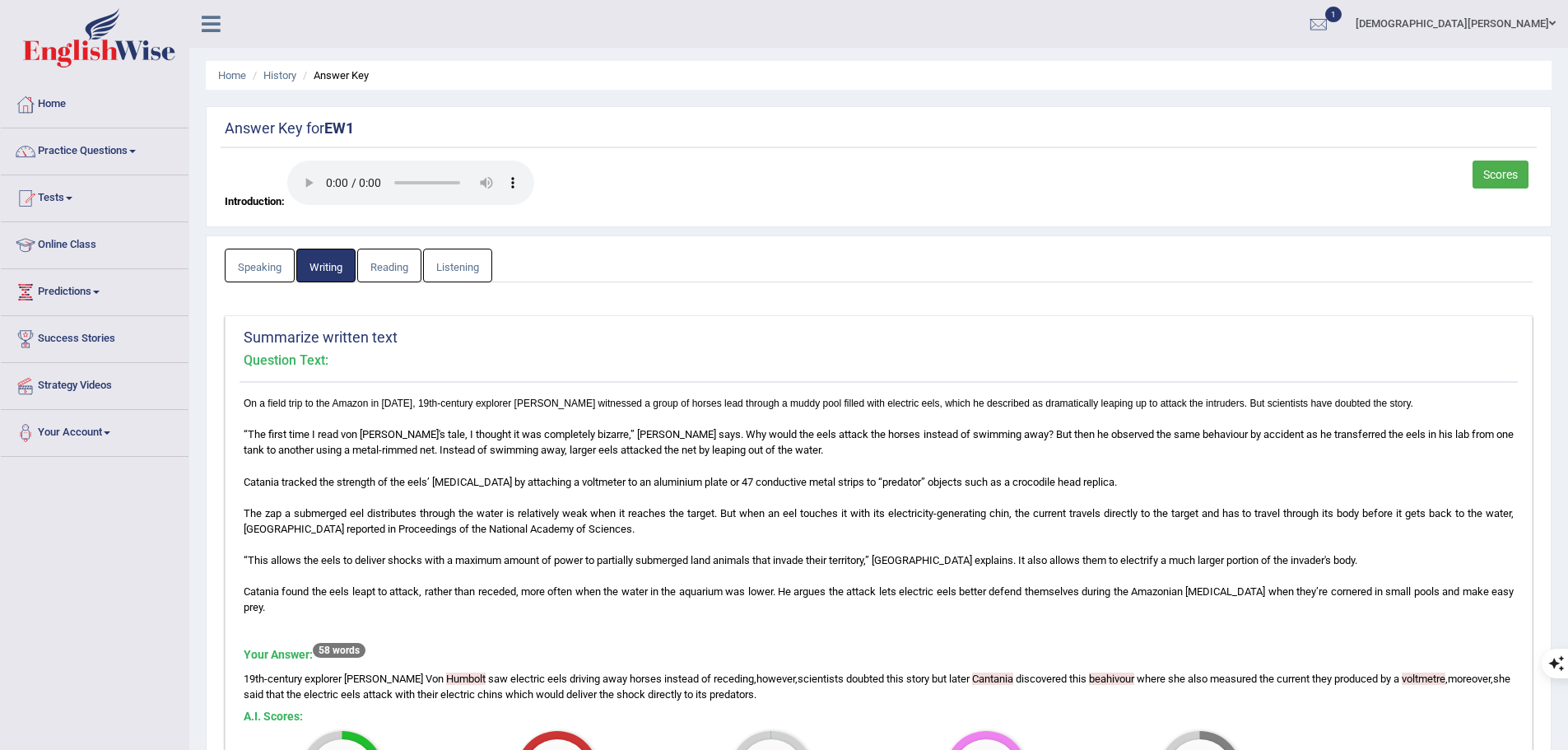
click at [266, 265] on link "Speaking" at bounding box center [259, 265] width 70 height 34
